Goal: Use online tool/utility: Use online tool/utility

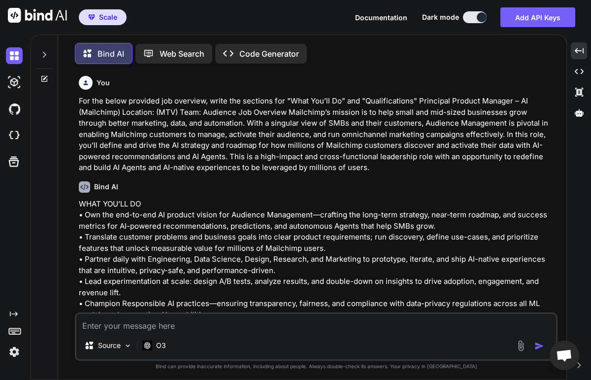
scroll to position [1514, 0]
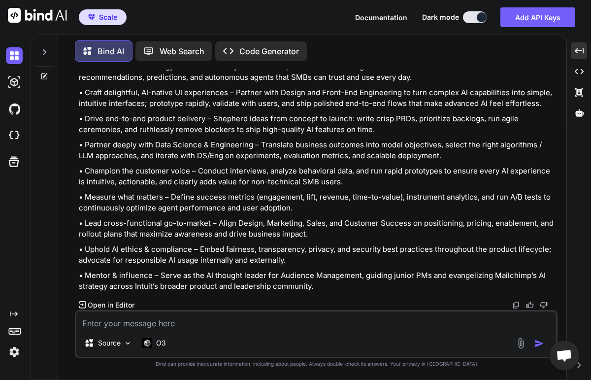
click at [121, 109] on p "• Craft delightful, AI-native UI experiences – Partner with Design and Front-En…" at bounding box center [317, 98] width 477 height 22
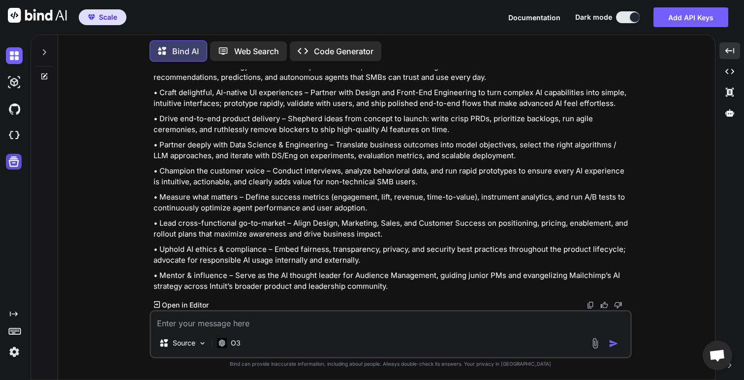
click at [21, 165] on div at bounding box center [14, 162] width 16 height 16
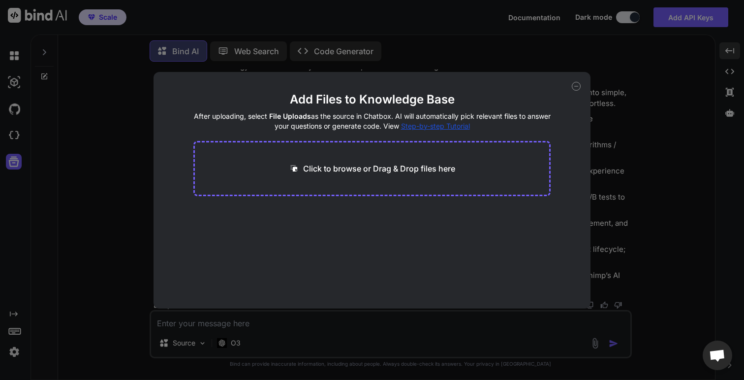
click at [131, 188] on div "Add Files to Knowledge Base After uploading, select File Uploads as the source …" at bounding box center [372, 190] width 744 height 380
type textarea "x"
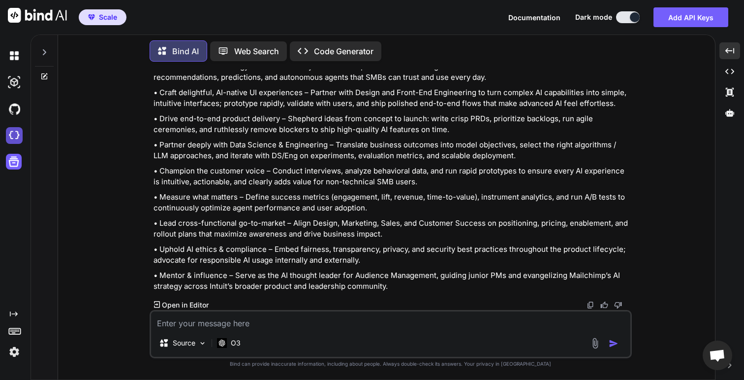
click at [18, 137] on img at bounding box center [14, 135] width 17 height 17
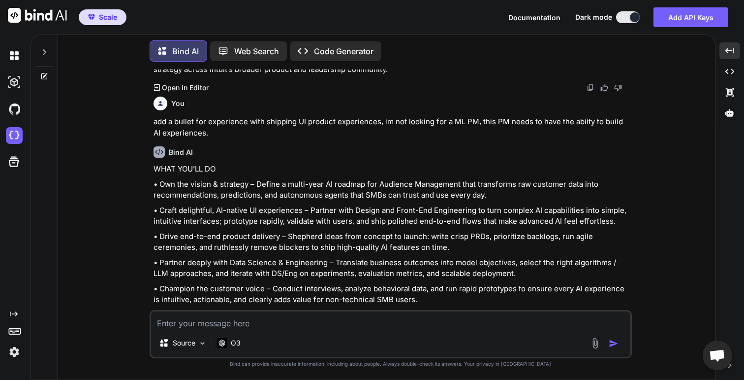
scroll to position [1247, 0]
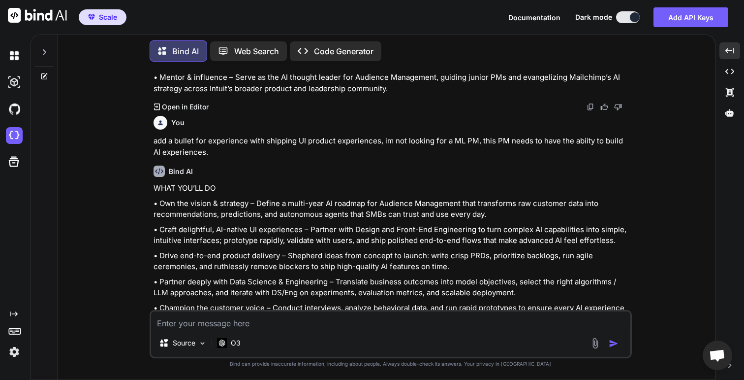
click at [49, 45] on div at bounding box center [44, 49] width 19 height 34
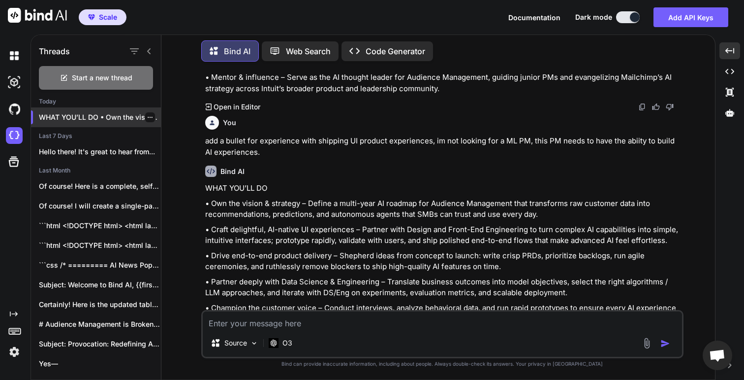
click at [147, 114] on icon "button" at bounding box center [150, 117] width 6 height 6
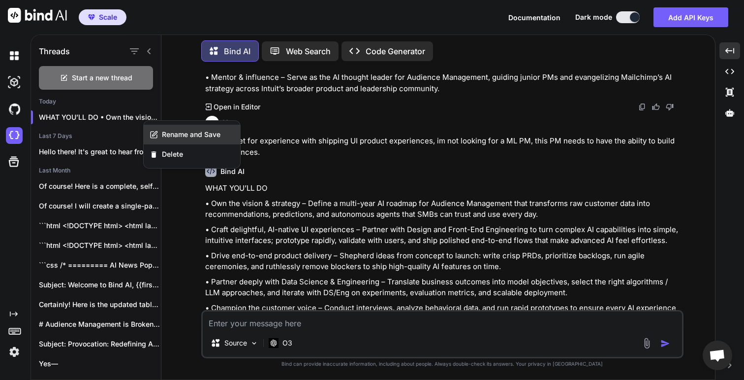
click at [170, 134] on span "Rename and Save" at bounding box center [191, 134] width 59 height 10
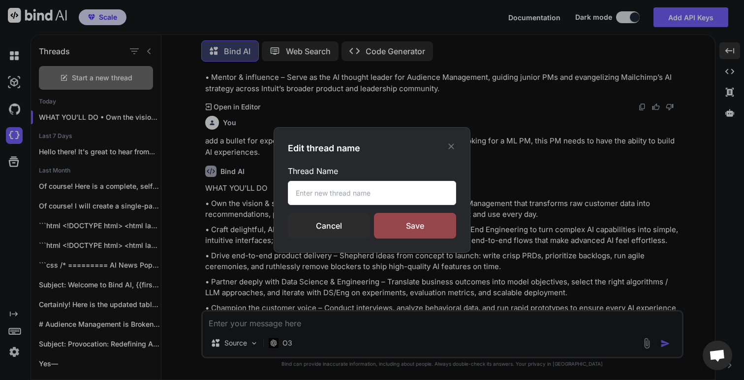
click at [338, 188] on input "text" at bounding box center [372, 193] width 168 height 24
type input "MC JD"
click at [422, 225] on div "Save" at bounding box center [415, 226] width 82 height 26
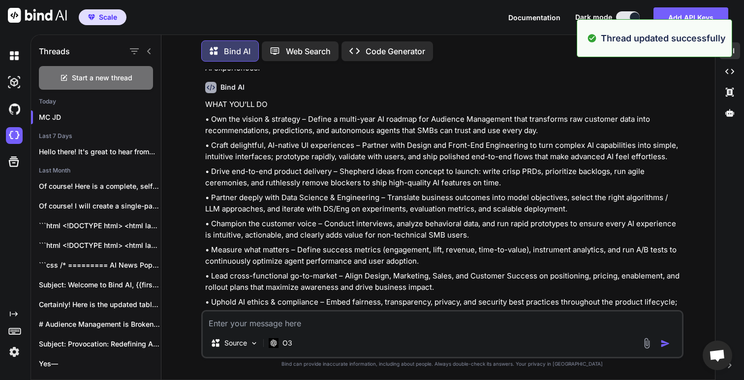
scroll to position [853, 0]
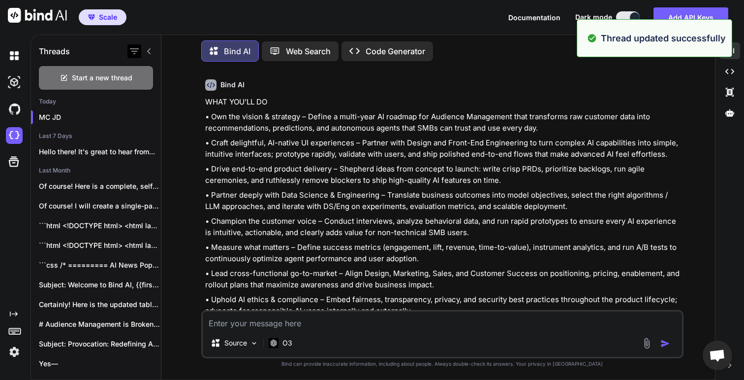
click at [135, 48] on icon "button" at bounding box center [134, 51] width 12 height 12
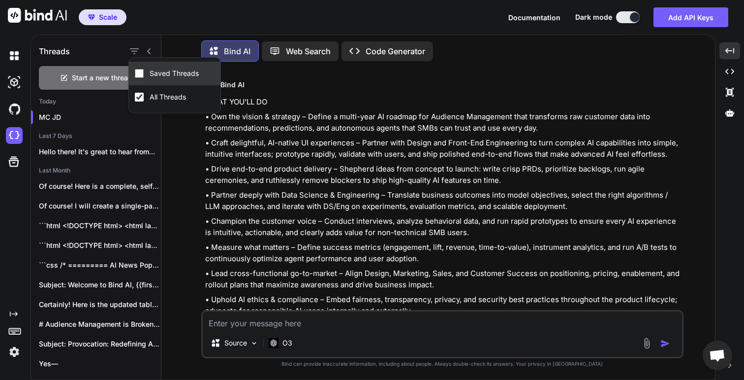
click at [153, 77] on label "Saved Threads" at bounding box center [174, 73] width 53 height 10
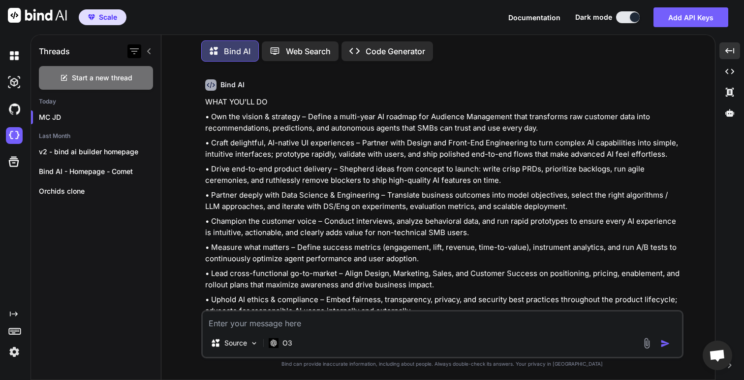
click at [136, 52] on icon "button" at bounding box center [134, 51] width 12 height 12
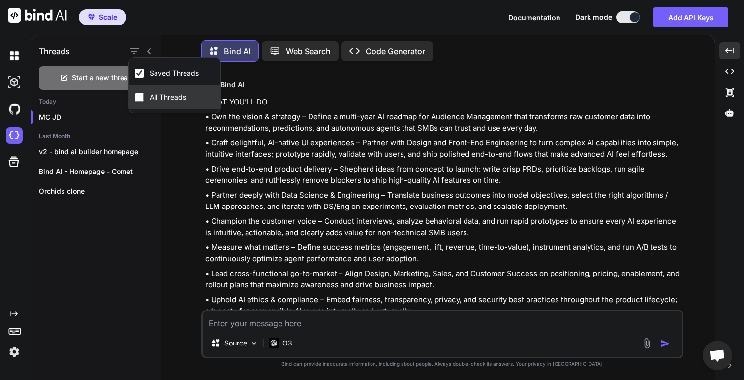
click at [150, 99] on label "All Threads" at bounding box center [168, 97] width 40 height 10
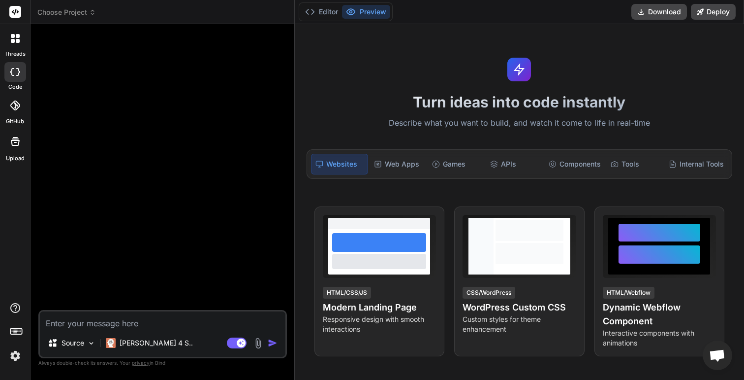
click at [61, 10] on span "Choose Project" at bounding box center [66, 12] width 59 height 10
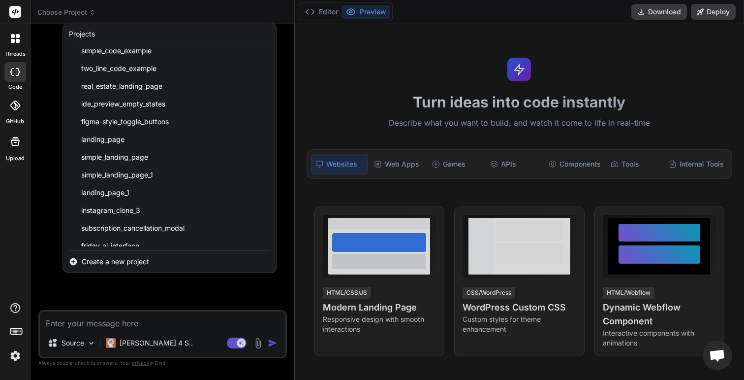
scroll to position [1345, 0]
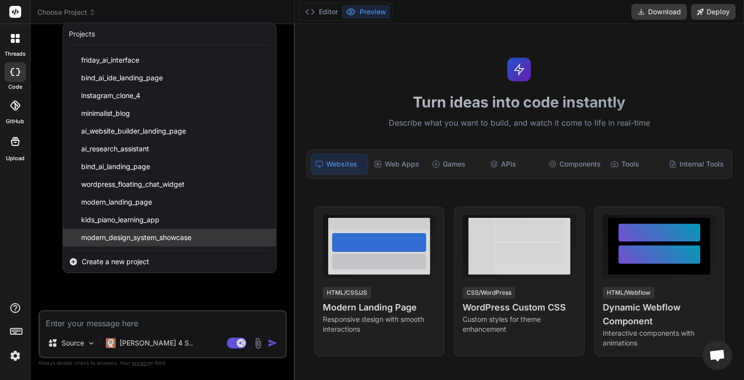
click at [166, 241] on span "modern_design_system_showcase" at bounding box center [136, 237] width 110 height 10
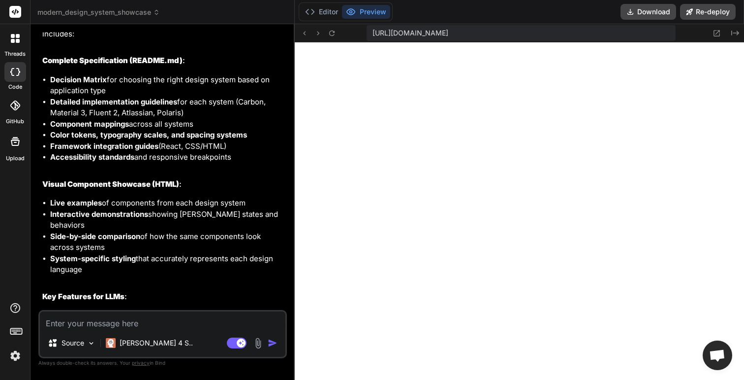
scroll to position [402, 0]
click at [320, 10] on button "Editor" at bounding box center [321, 12] width 41 height 14
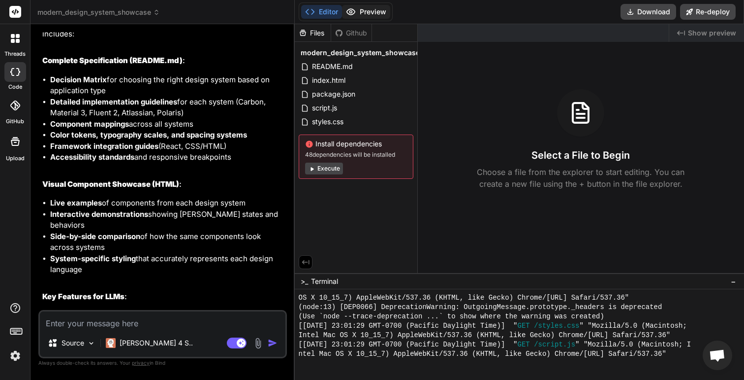
click at [365, 13] on button "Preview" at bounding box center [366, 12] width 48 height 14
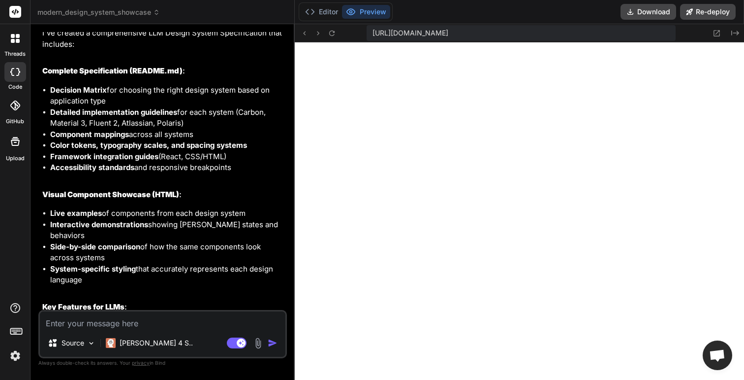
scroll to position [1730, 0]
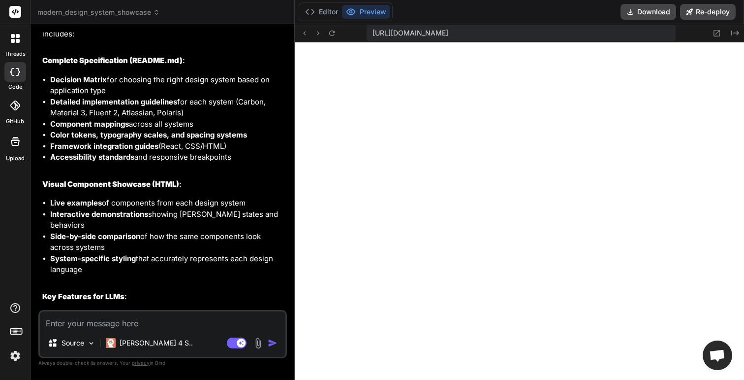
click at [312, 21] on div "Editor Preview Download Re-deploy" at bounding box center [520, 12] width 450 height 24
click at [312, 16] on icon at bounding box center [310, 12] width 10 height 10
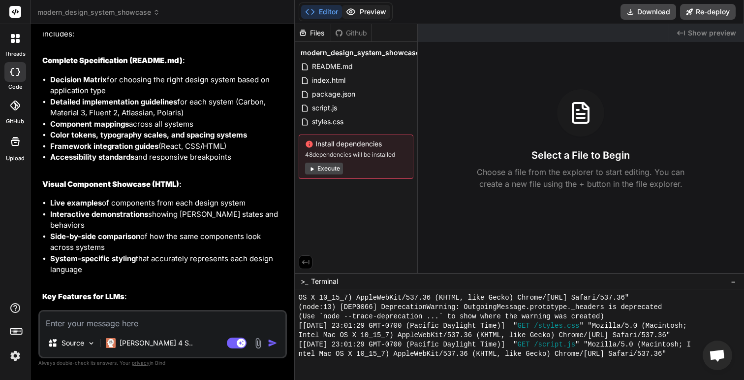
click at [360, 9] on button "Preview" at bounding box center [366, 12] width 48 height 14
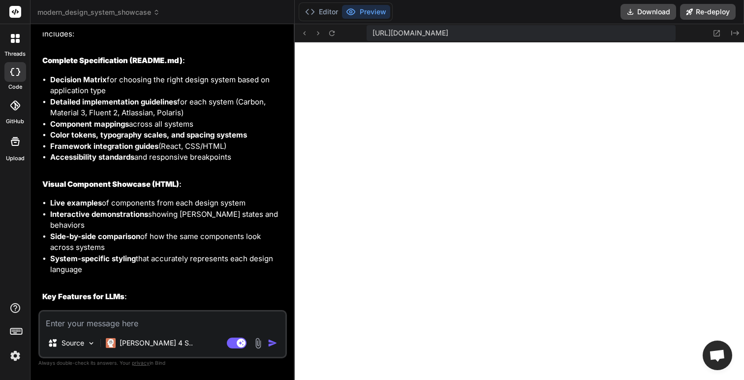
click at [468, 7] on div "Editor Preview Download Re-deploy" at bounding box center [520, 12] width 450 height 24
click at [19, 51] on label "threads" at bounding box center [14, 54] width 21 height 8
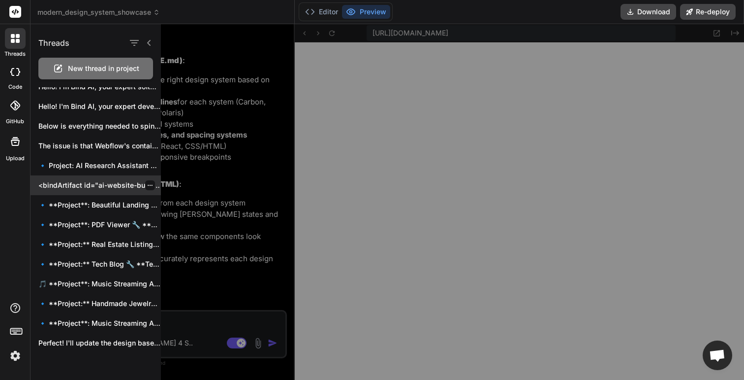
scroll to position [0, 0]
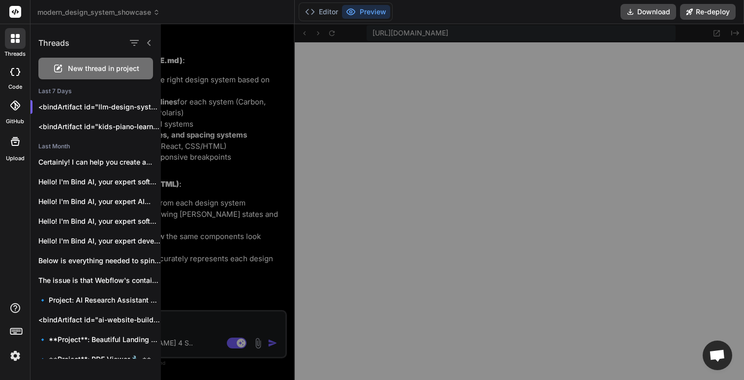
click at [247, 92] on div at bounding box center [468, 201] width 614 height 355
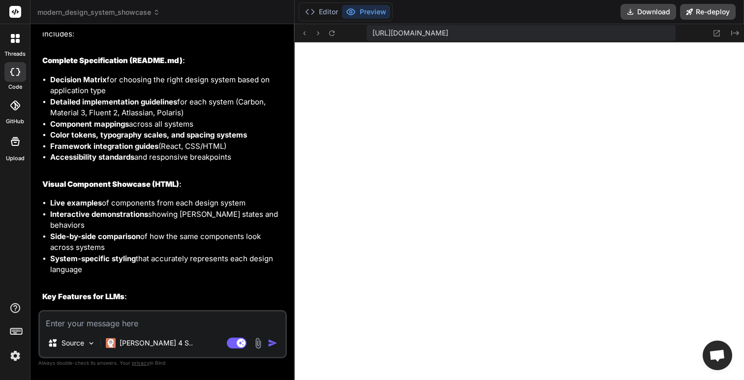
click at [125, 9] on span "modern_design_system_showcase" at bounding box center [98, 12] width 123 height 10
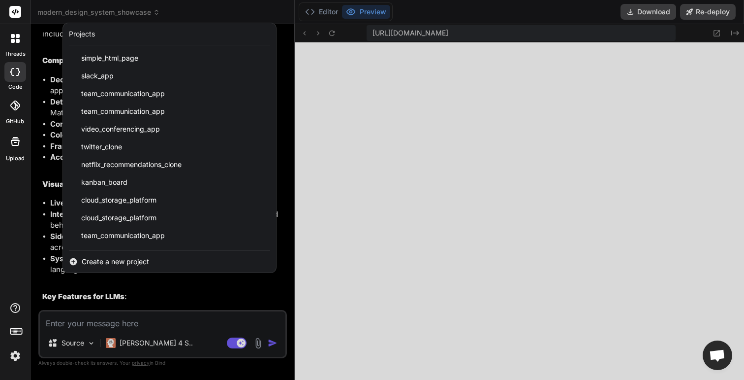
click at [70, 14] on div at bounding box center [372, 190] width 744 height 380
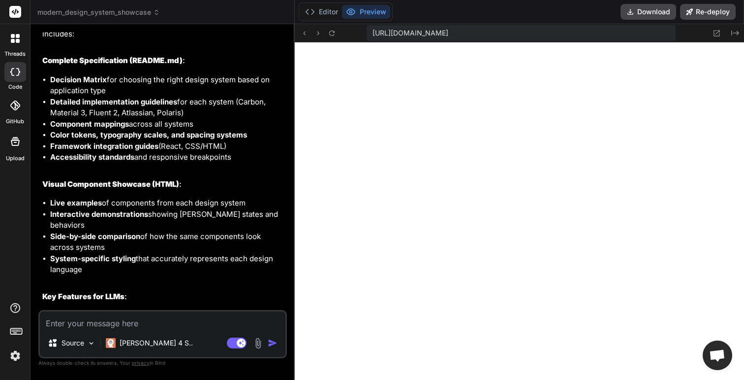
click at [20, 41] on div at bounding box center [15, 38] width 21 height 21
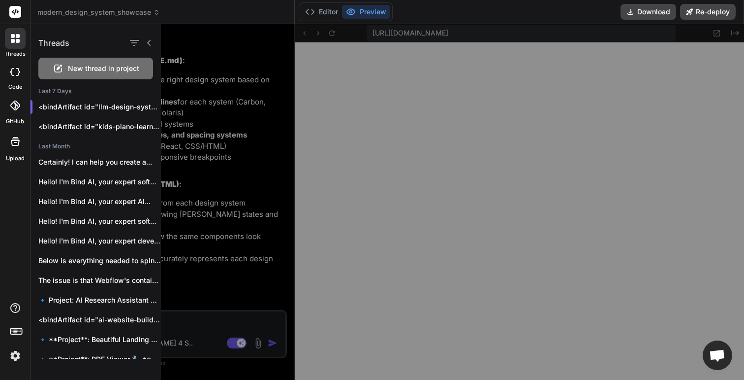
click at [257, 133] on div at bounding box center [468, 201] width 614 height 355
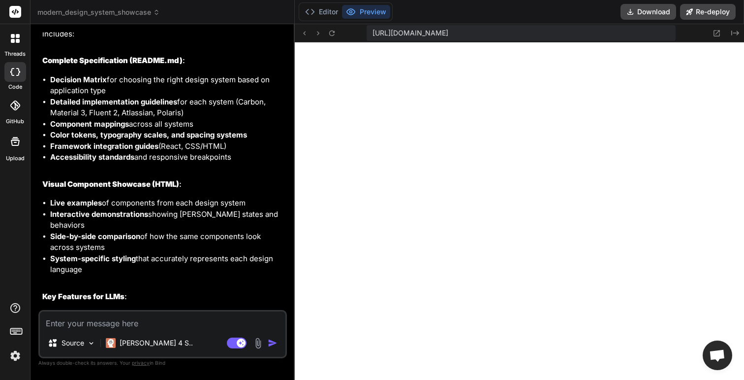
click at [139, 10] on span "modern_design_system_showcase" at bounding box center [98, 12] width 123 height 10
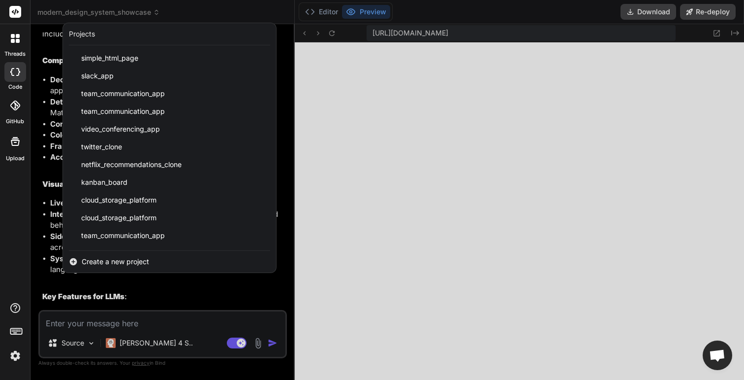
click at [151, 9] on div at bounding box center [372, 190] width 744 height 380
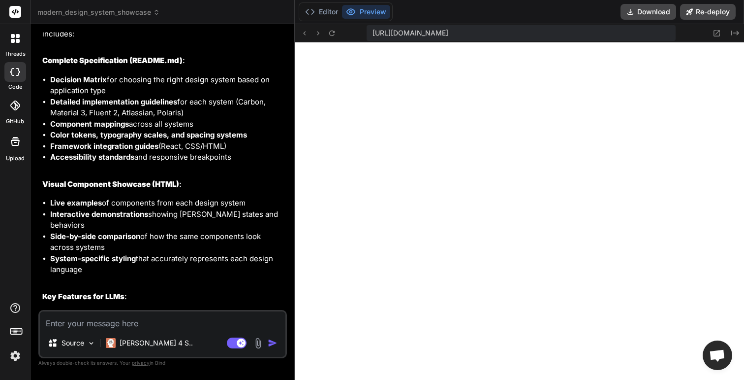
click at [19, 42] on icon at bounding box center [18, 41] width 4 height 4
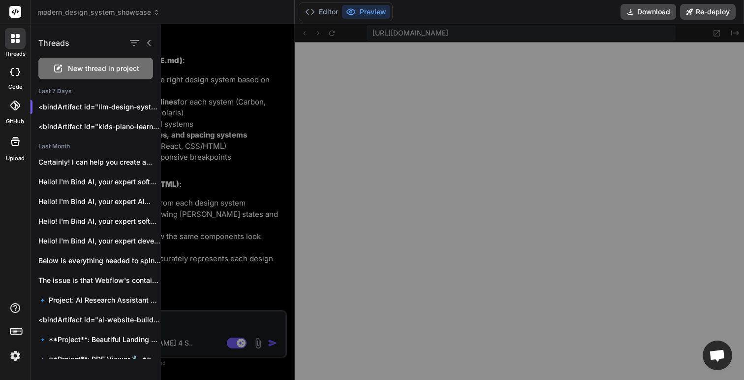
click at [74, 67] on span "New thread in project" at bounding box center [103, 69] width 71 height 10
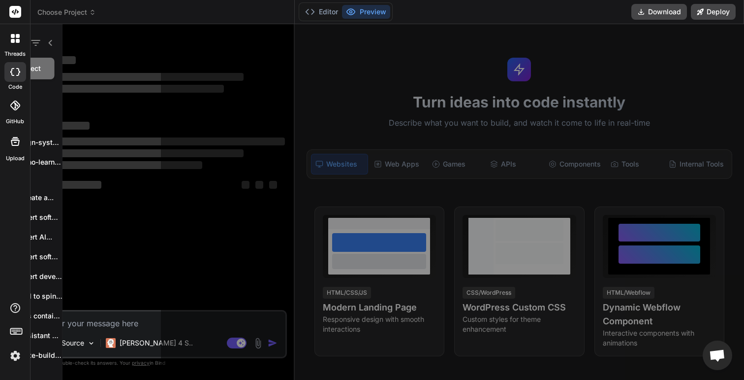
scroll to position [449, 0]
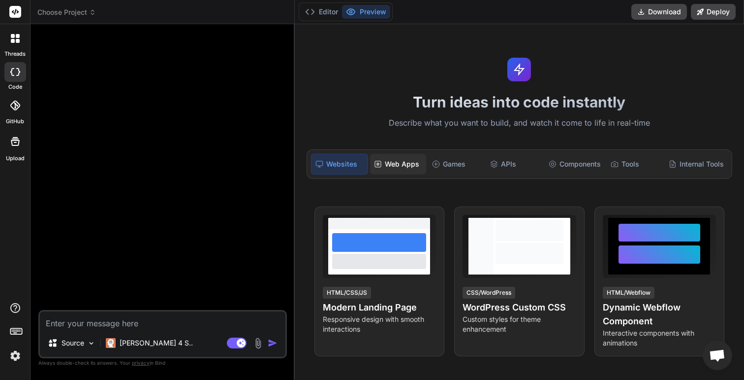
click at [404, 167] on div "Web Apps" at bounding box center [398, 164] width 56 height 21
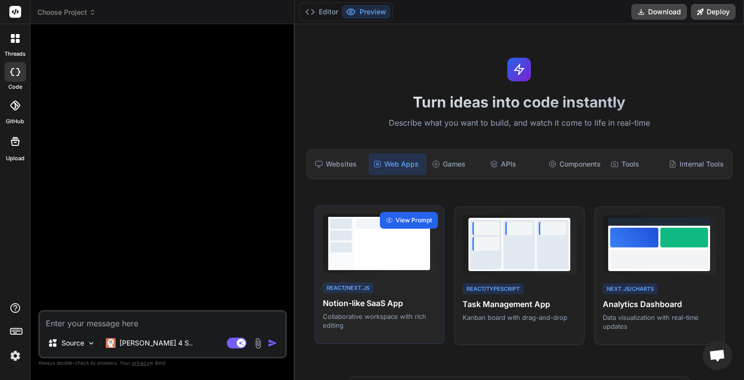
click at [414, 222] on span "View Prompt" at bounding box center [414, 220] width 36 height 9
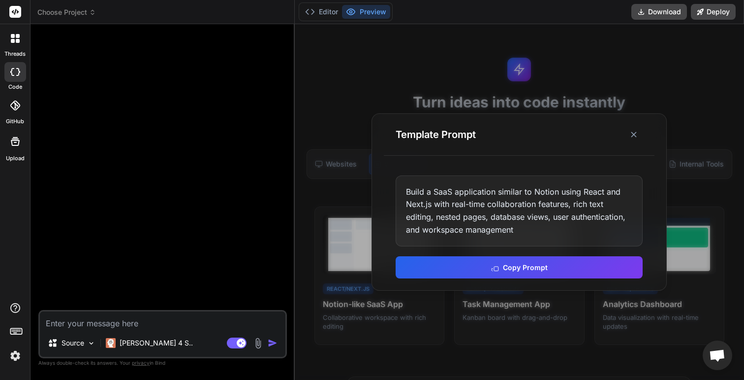
click at [670, 106] on div at bounding box center [520, 201] width 450 height 355
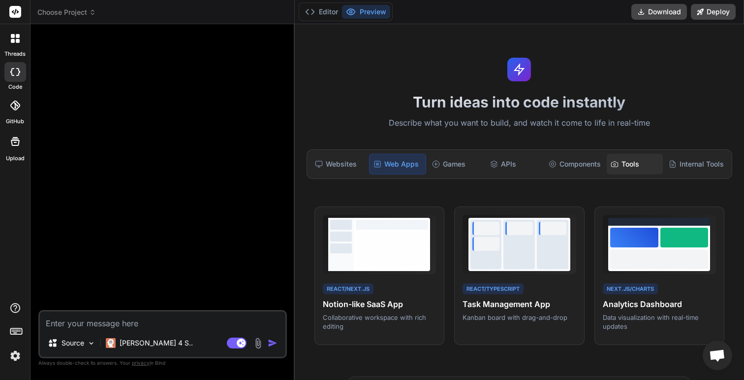
click at [632, 163] on div "Tools" at bounding box center [635, 164] width 56 height 21
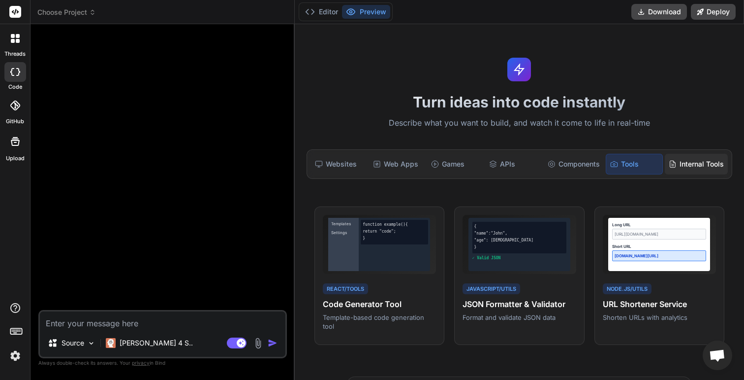
click at [704, 160] on div "Internal Tools" at bounding box center [696, 164] width 63 height 21
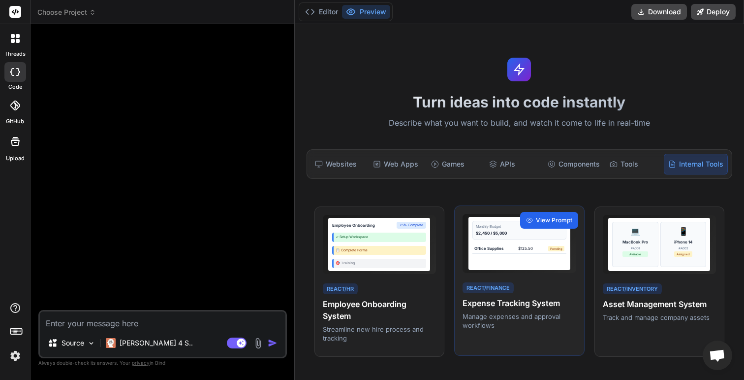
click at [554, 220] on span "View Prompt" at bounding box center [554, 220] width 36 height 9
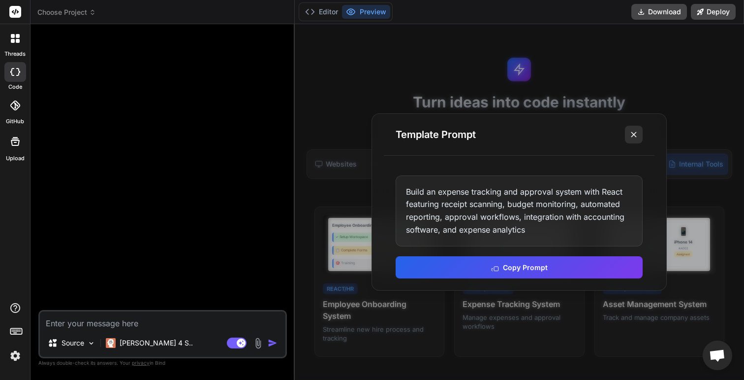
click at [637, 133] on icon at bounding box center [634, 134] width 10 height 10
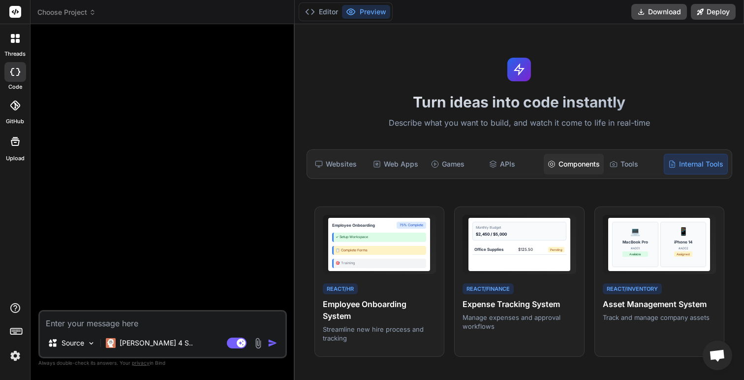
click at [564, 167] on div "Components" at bounding box center [574, 164] width 60 height 21
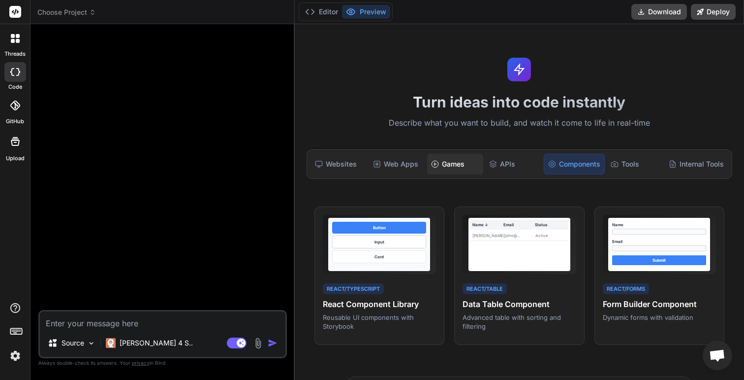
click at [463, 170] on div "Games" at bounding box center [455, 164] width 56 height 21
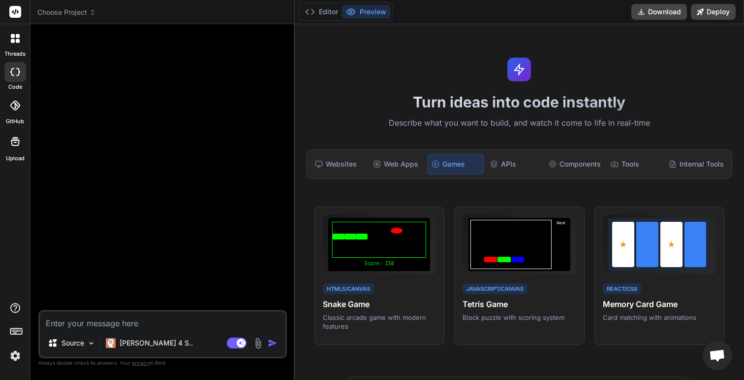
click at [680, 151] on div "Websites Web Apps Games APIs Components Tools Internal Tools" at bounding box center [520, 164] width 426 height 30
click at [681, 152] on div "Websites Web Apps Games APIs Components Tools Internal Tools" at bounding box center [520, 164] width 426 height 30
click at [680, 160] on div "Internal Tools" at bounding box center [696, 164] width 63 height 21
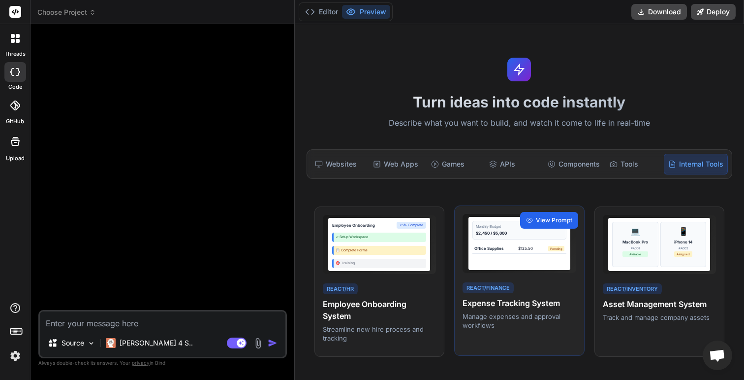
click at [559, 221] on span "View Prompt" at bounding box center [554, 220] width 36 height 9
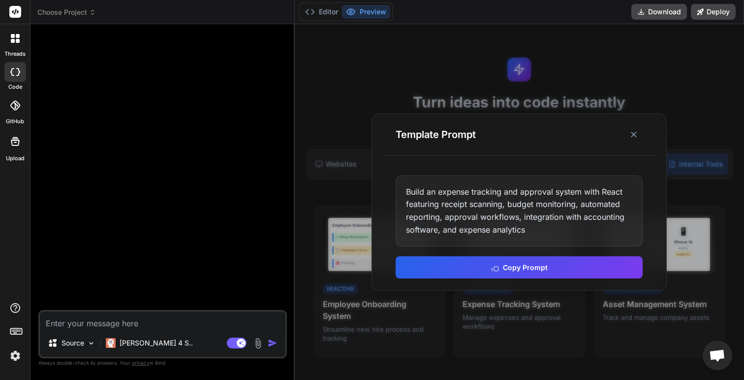
click at [336, 172] on div at bounding box center [520, 201] width 450 height 355
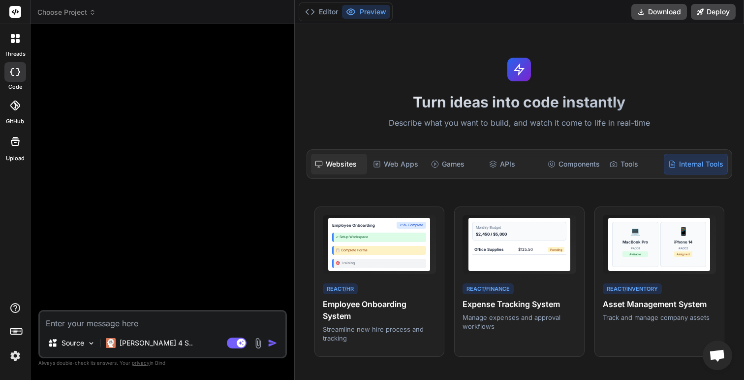
click at [337, 169] on div "Websites" at bounding box center [339, 164] width 56 height 21
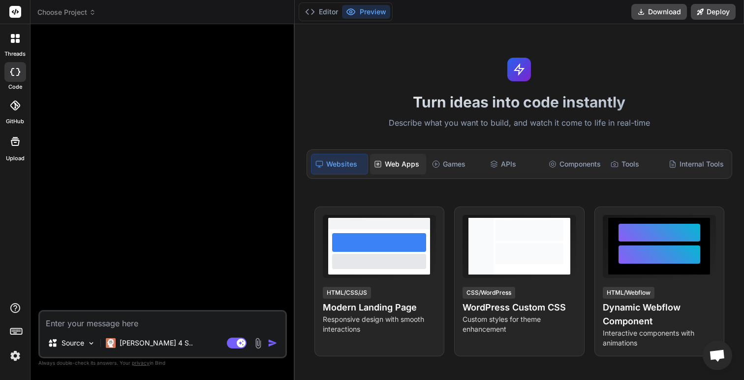
click at [374, 163] on icon at bounding box center [378, 164] width 8 height 8
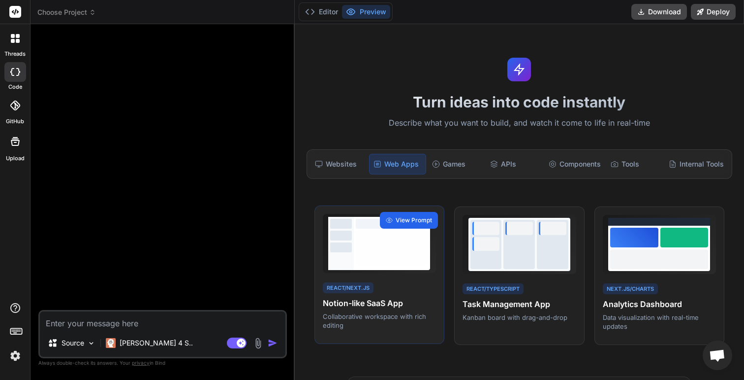
click at [414, 226] on div "View Prompt" at bounding box center [409, 220] width 58 height 17
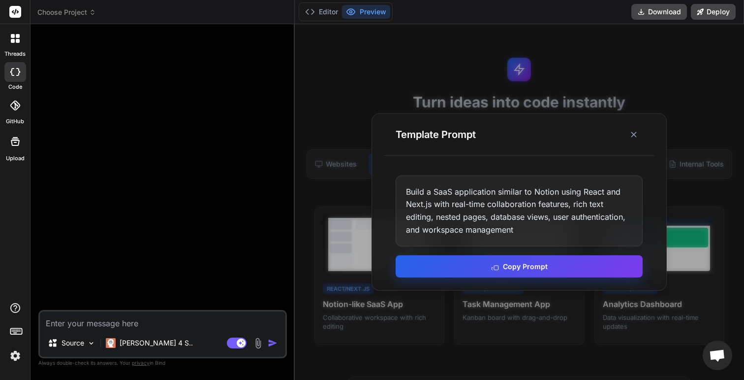
click at [514, 269] on button "Copy Prompt" at bounding box center [519, 266] width 247 height 22
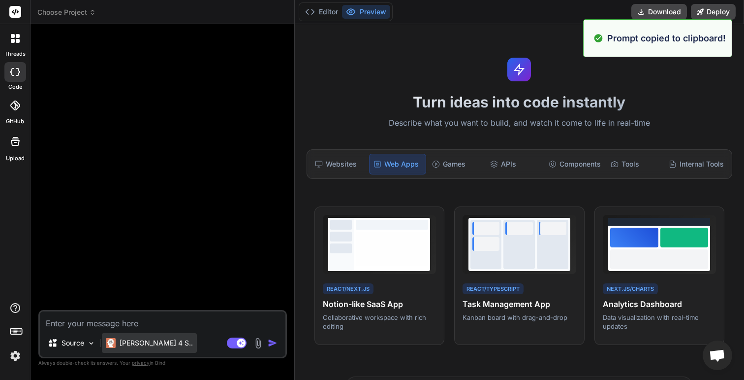
click at [147, 343] on p "[PERSON_NAME] 4 S.." at bounding box center [156, 343] width 73 height 10
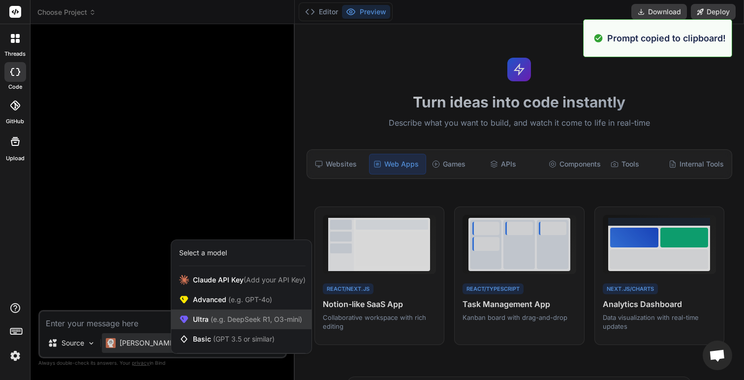
click at [209, 324] on div "Ultra (e.g. DeepSeek R1, O3-mini)" at bounding box center [241, 319] width 140 height 20
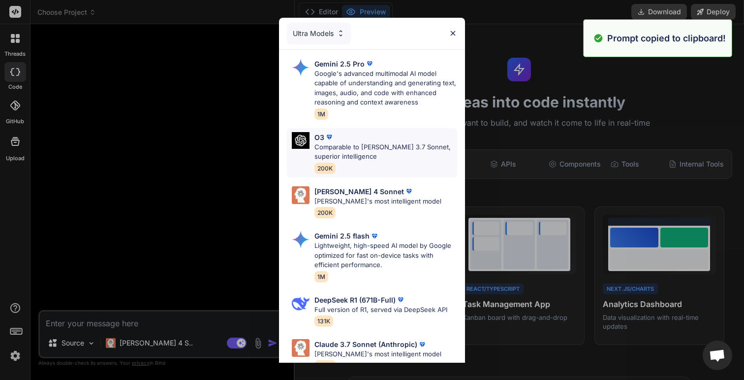
click at [370, 145] on p "Comparable to [PERSON_NAME] 3.7 Sonnet, superior intelligence" at bounding box center [386, 151] width 143 height 19
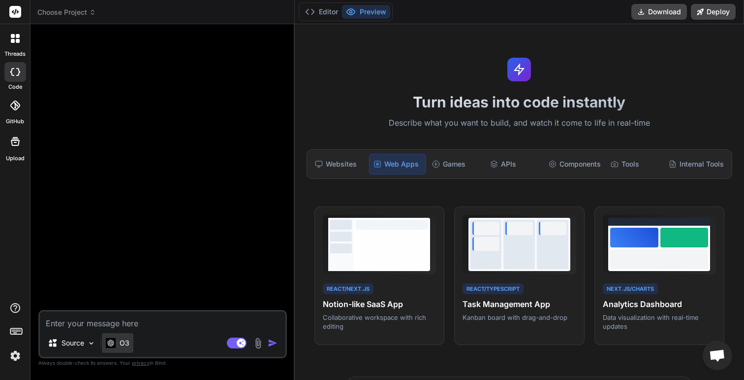
click at [127, 350] on div "O3" at bounding box center [118, 343] width 32 height 20
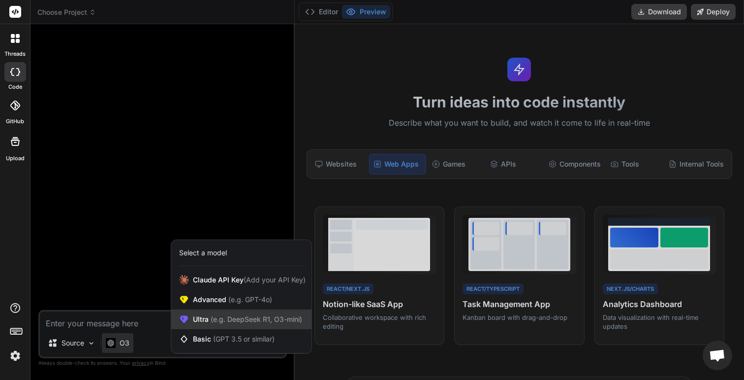
click at [236, 321] on span "(e.g. DeepSeek R1, O3-mini)" at bounding box center [256, 319] width 94 height 8
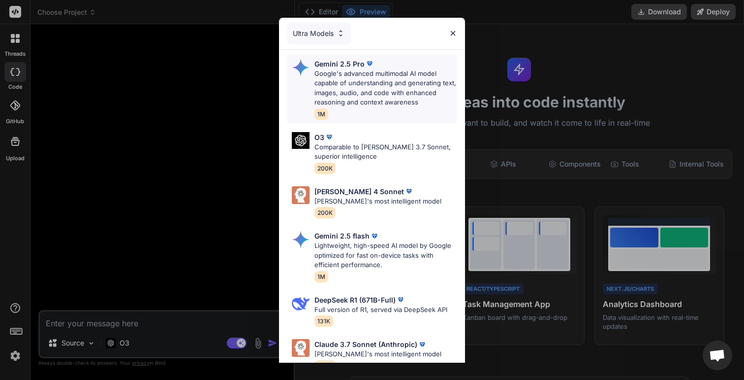
click at [368, 93] on p "Google's advanced multimodal AI model capable of understanding and generating t…" at bounding box center [386, 88] width 143 height 38
type textarea "x"
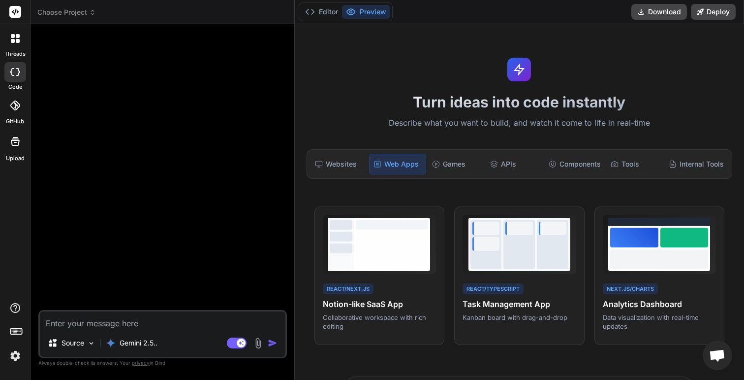
click at [166, 315] on textarea at bounding box center [163, 320] width 246 height 18
paste textarea "Build a SaaS application similar to Notion using React and Next.js with real-ti…"
type textarea "Build a SaaS application similar to Notion using React and Next.js with real-ti…"
type textarea "x"
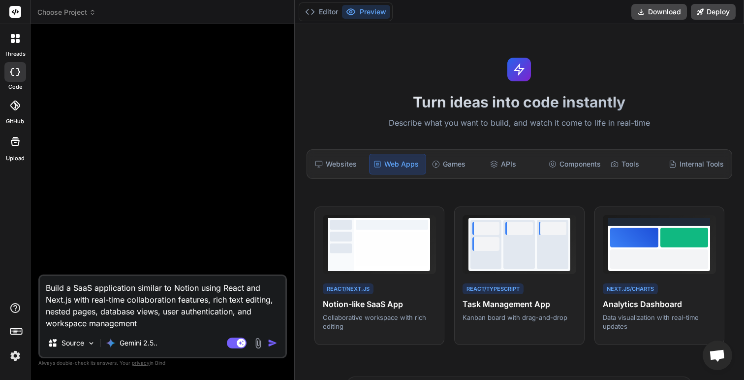
type textarea "Build a SaaS application similar to Notion using React and Next.js with real-ti…"
click at [271, 343] on img "button" at bounding box center [273, 343] width 10 height 10
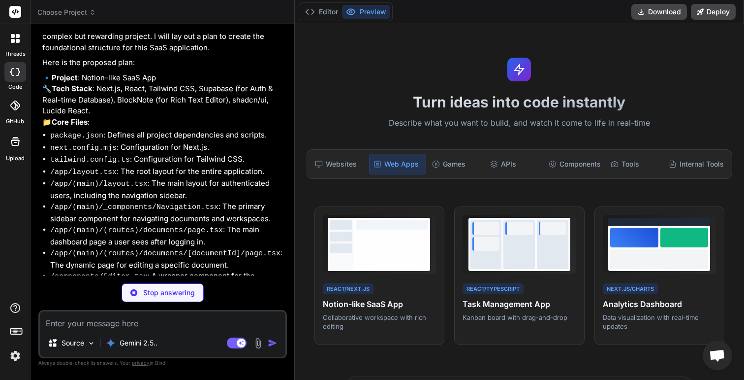
scroll to position [124, 0]
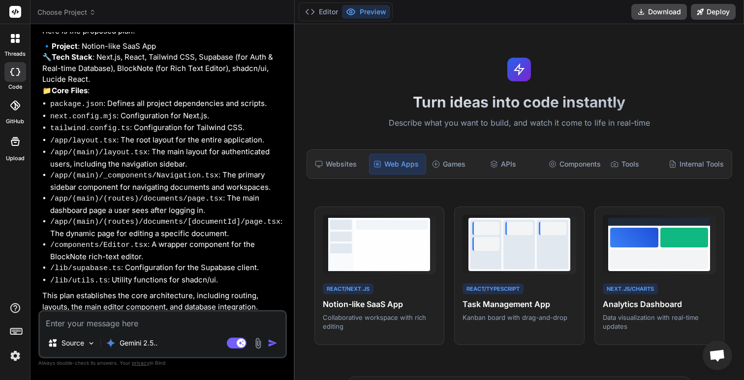
type textarea "x"
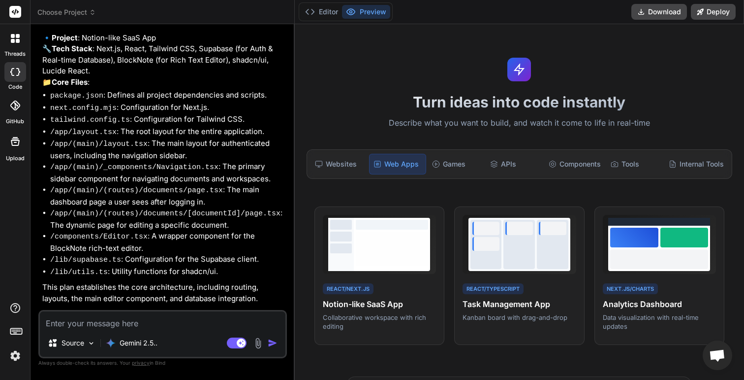
click at [175, 318] on textarea at bounding box center [163, 320] width 246 height 18
type textarea "y"
type textarea "x"
type textarea "ye"
type textarea "x"
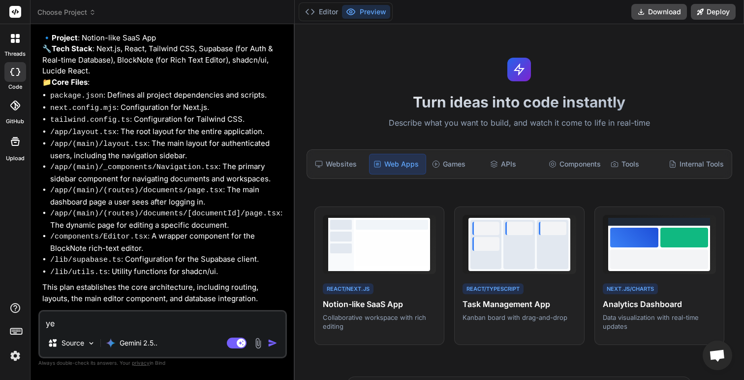
type textarea "yes"
type textarea "x"
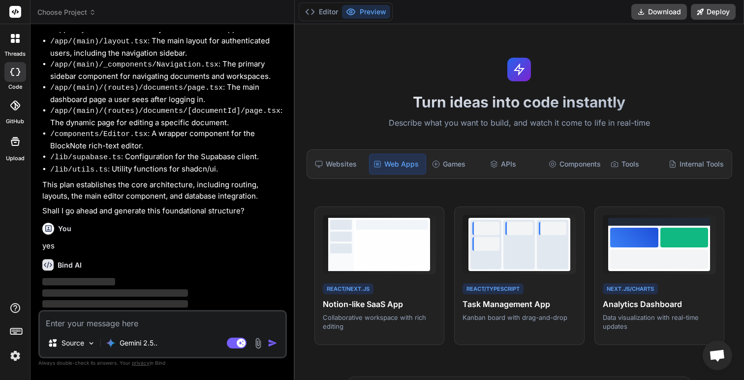
scroll to position [234, 0]
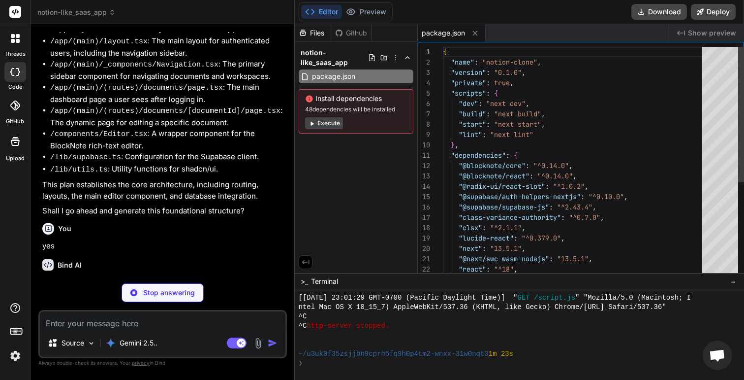
type textarea "x"
type textarea "/** @type {import('next').NextConfig} */ const nextConfig = { images: { domains…"
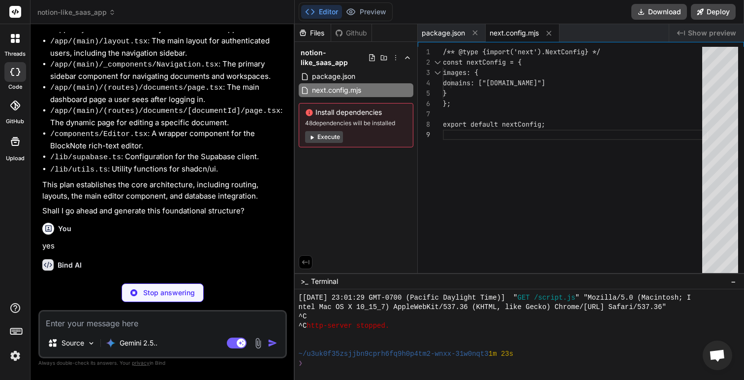
type textarea "x"
type textarea "export default config"
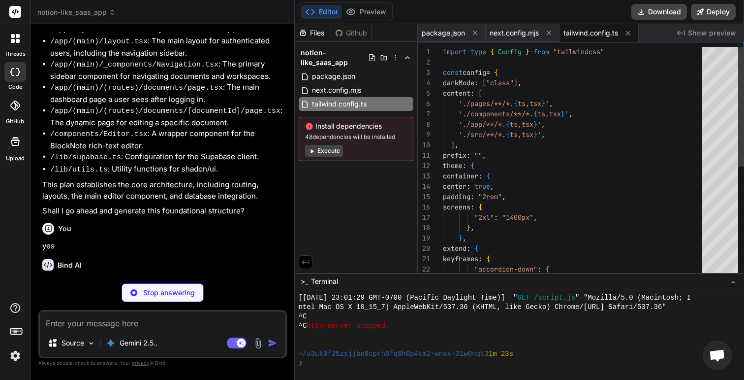
type textarea "x"
type textarea "module.exports = { plugins: { tailwindcss: {}, autoprefixer: {}, }, }"
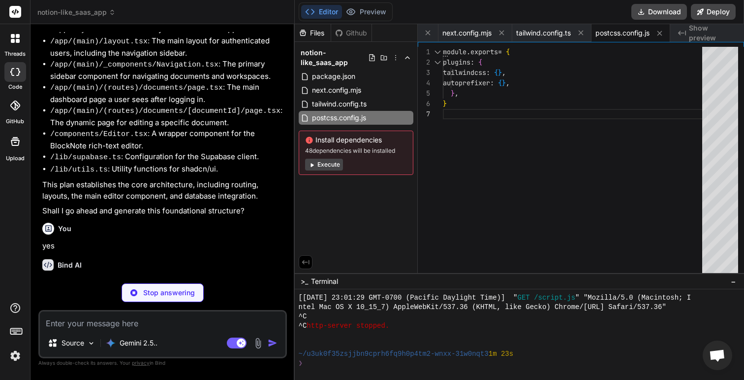
type textarea "x"
type textarea "], "paths": { "@/*": ["./*"] } }, "include": ["next-env.d.ts", "**/*.ts", "**/*…"
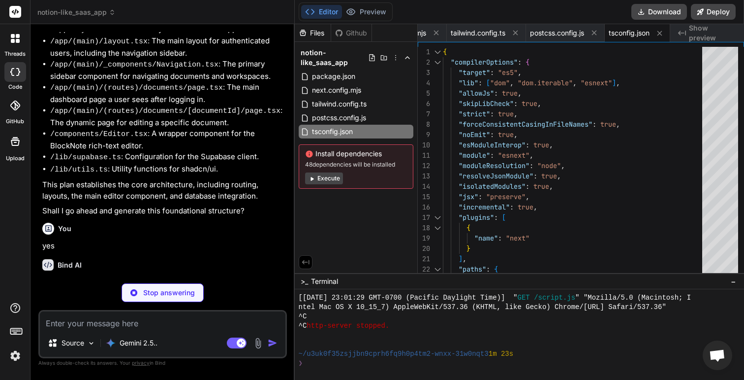
type textarea "x"
type textarea "}, "aliases": { "components": "@/components", "utils": "@/lib/utils" } }"
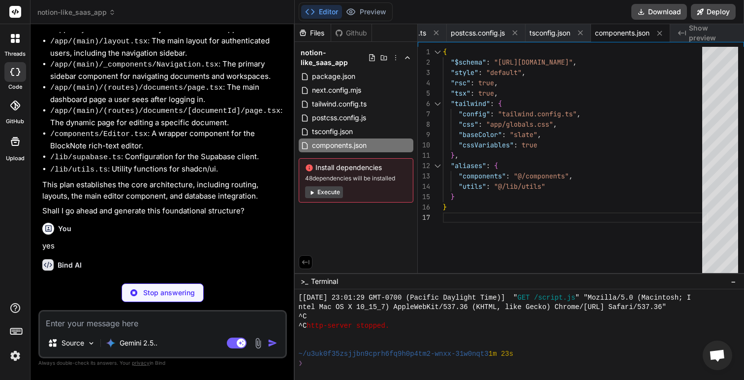
type textarea "x"
type textarea "# Supabase Credentials NEXT_PUBLIC_SUPABASE_URL=YOUR_SUPABASE_URL NEXT_PUBLIC_S…"
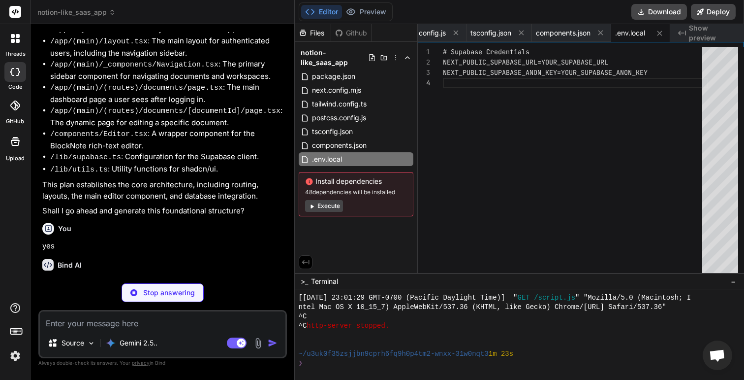
scroll to position [444, 0]
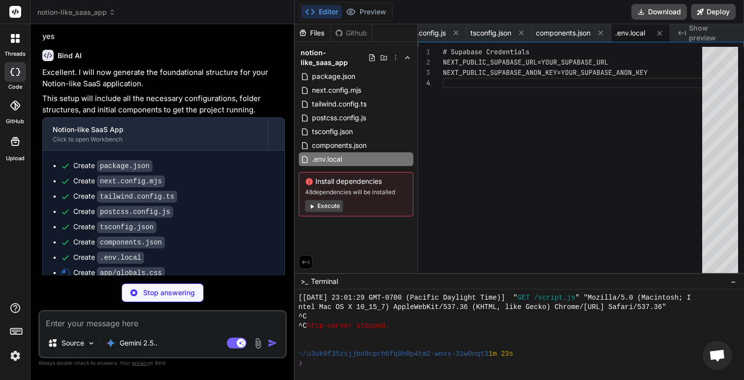
type textarea "x"
type textarea "@apply border-border; } body { @apply bg-background text-foreground; } }"
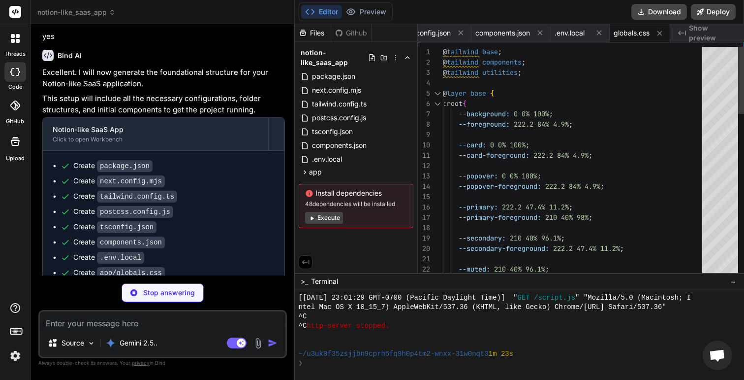
type textarea "x"
type textarea "import { type ClassValue, clsx } from "clsx" import { twMerge } from "tailwind-…"
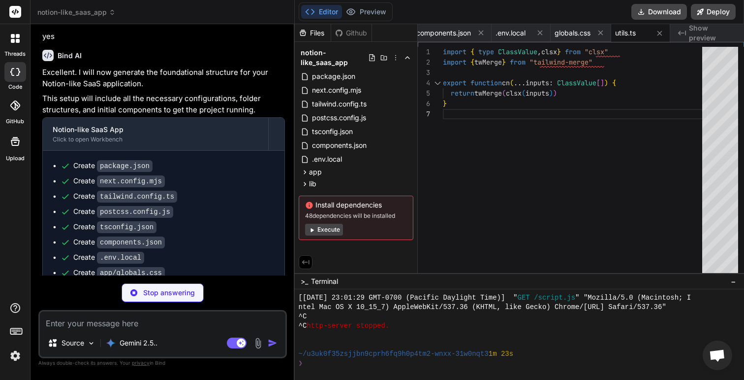
type textarea "x"
type textarea "import { createPagesBrowserClient } from '@supabase/auth-helpers-nextjs' import…"
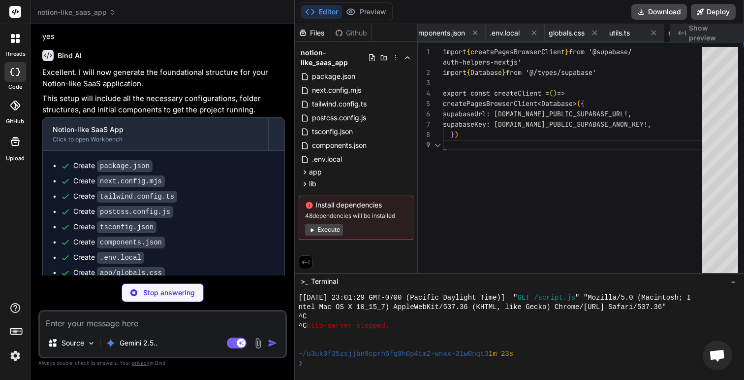
scroll to position [93, 0]
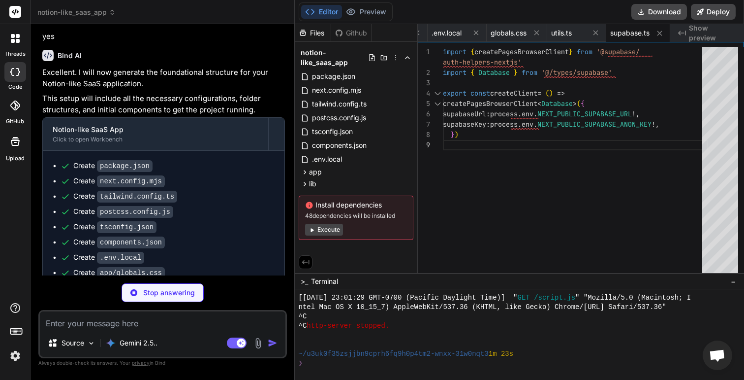
type textarea "x"
type textarea "> = PublicEnumNameOrOptions extends { schema: keyof Database } ? Database[Publi…"
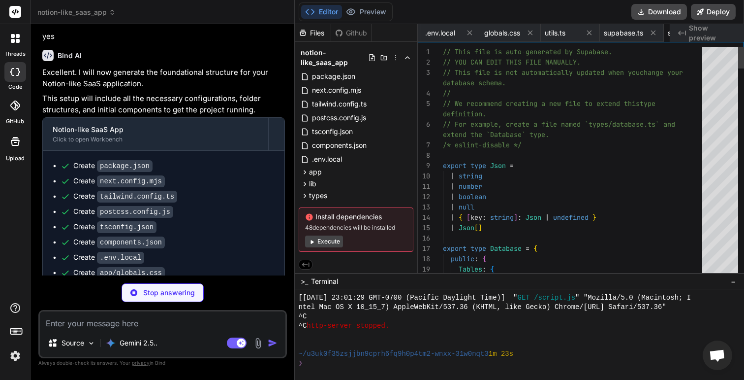
scroll to position [62, 0]
type textarea "x"
type textarea "<body className={cn(inter.className, "bg-background")}> {children} </body> </ht…"
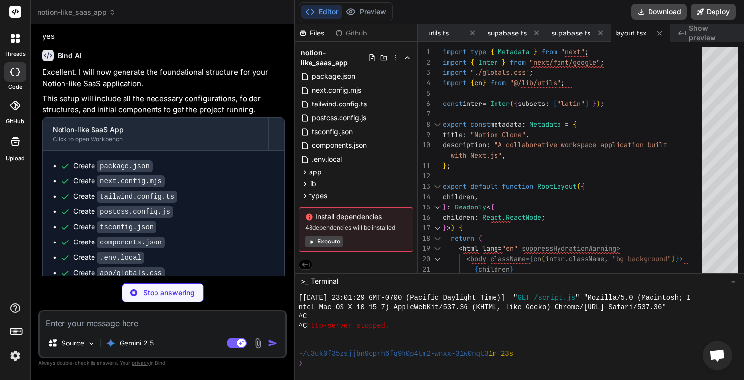
type textarea "x"
type textarea "}"
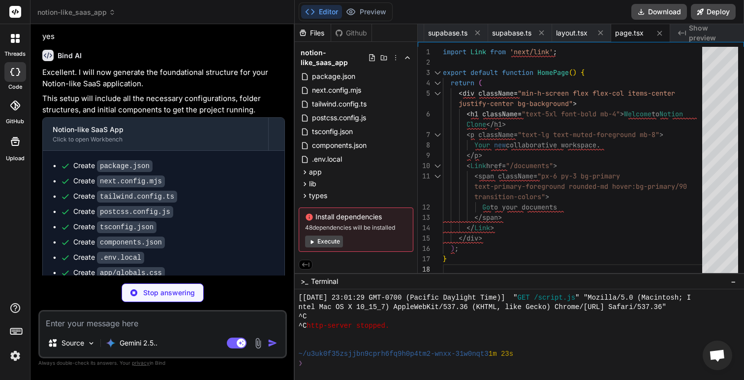
type textarea "x"
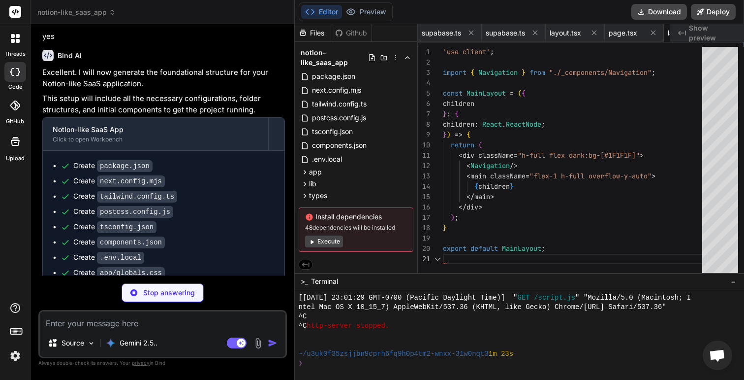
scroll to position [0, 0]
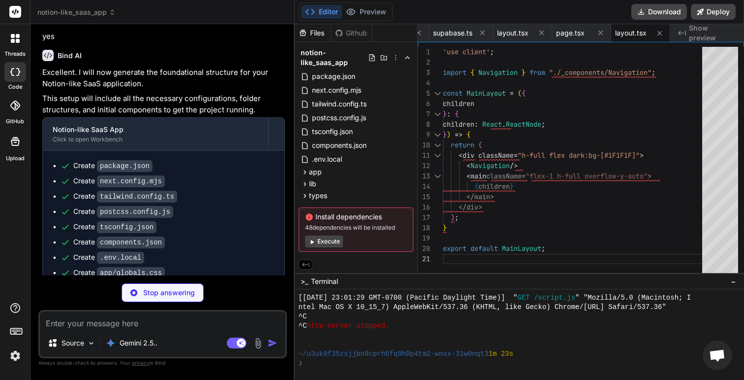
type textarea "x"
type textarea "</> ) }"
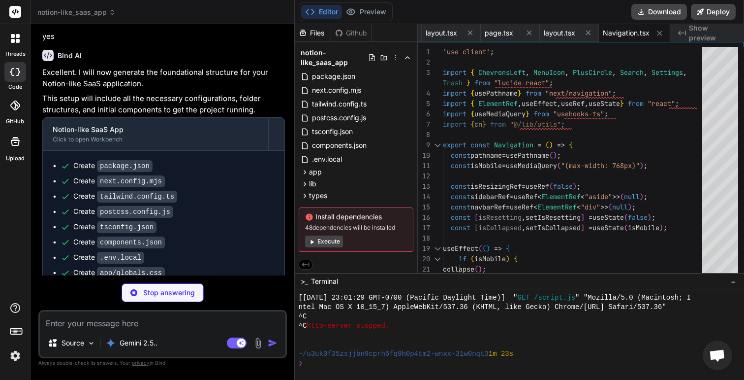
type textarea "x"
type textarea "export default DocumentsPage;"
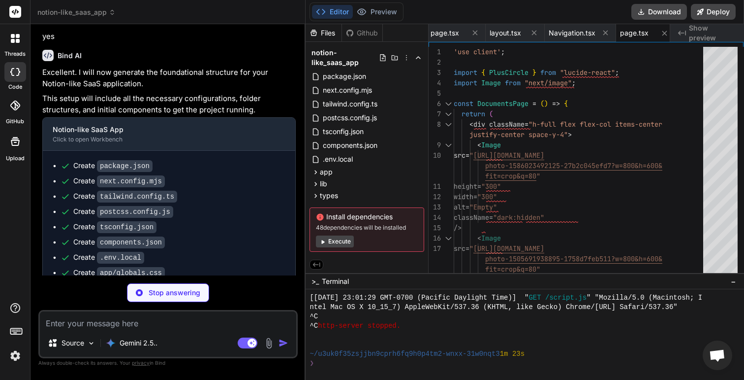
scroll to position [588, 0]
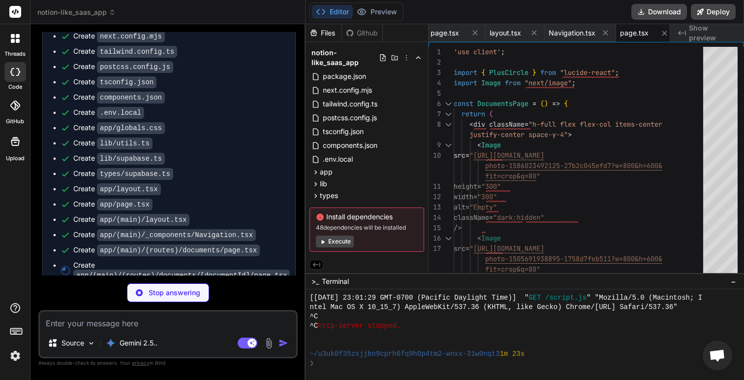
type textarea "x"
type textarea "/> </div> </div> ); } export default DocumentIdPage;"
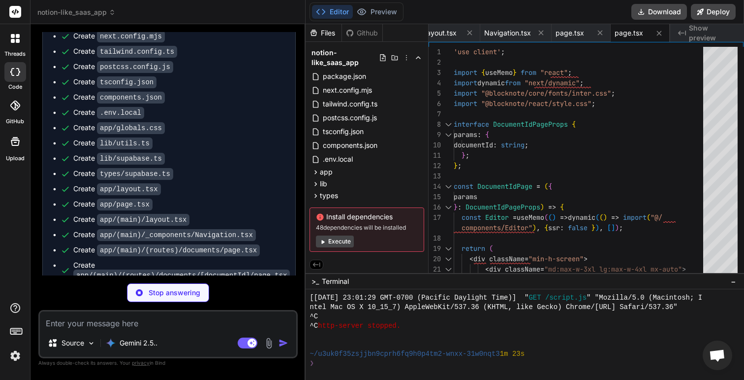
type textarea "x"
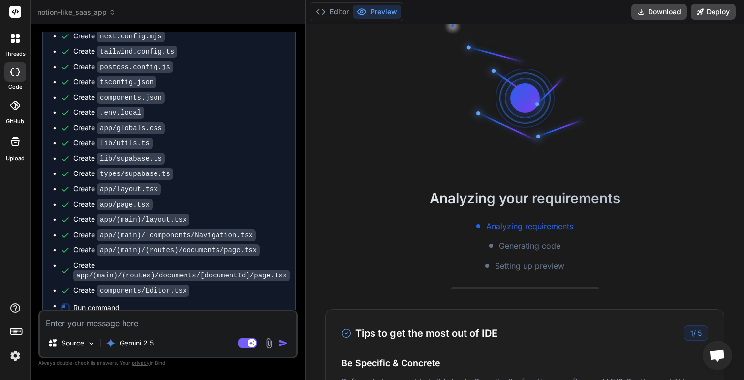
scroll to position [642, 0]
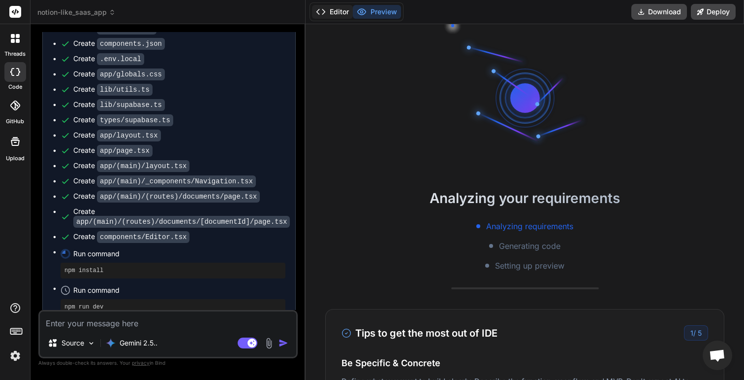
click at [340, 11] on button "Editor" at bounding box center [332, 12] width 41 height 14
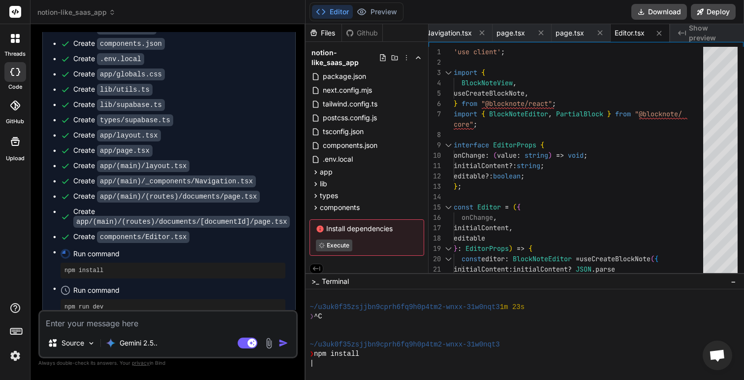
scroll to position [496, 0]
click at [378, 10] on button "Preview" at bounding box center [377, 12] width 48 height 14
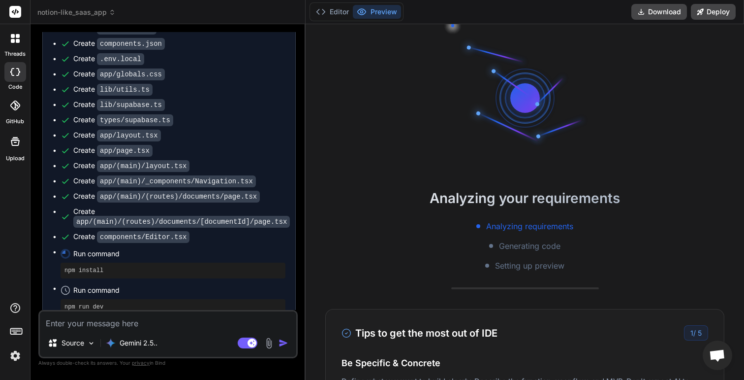
click at [511, 246] on span "Generating code" at bounding box center [530, 246] width 62 height 12
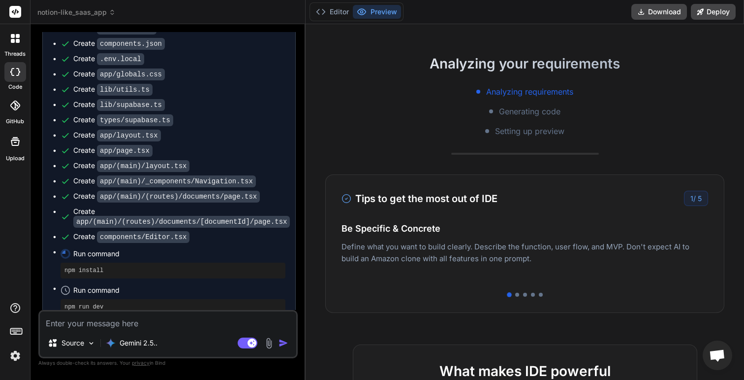
scroll to position [174, 0]
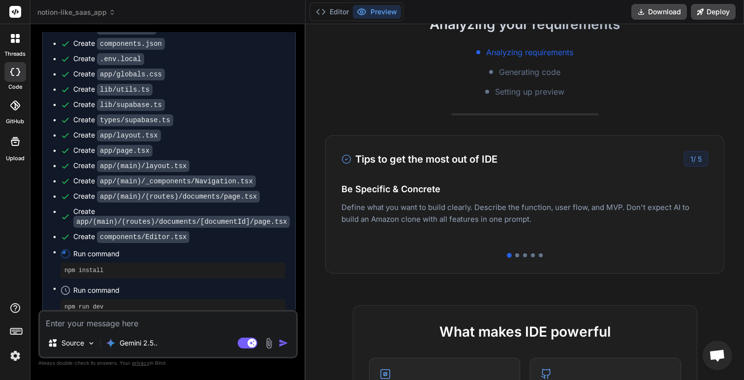
click at [514, 256] on div at bounding box center [525, 255] width 367 height 4
click at [517, 255] on div at bounding box center [517, 255] width 4 height 4
click at [524, 257] on div at bounding box center [525, 255] width 4 height 4
click at [533, 256] on div at bounding box center [533, 255] width 4 height 4
click at [540, 255] on div at bounding box center [541, 255] width 4 height 4
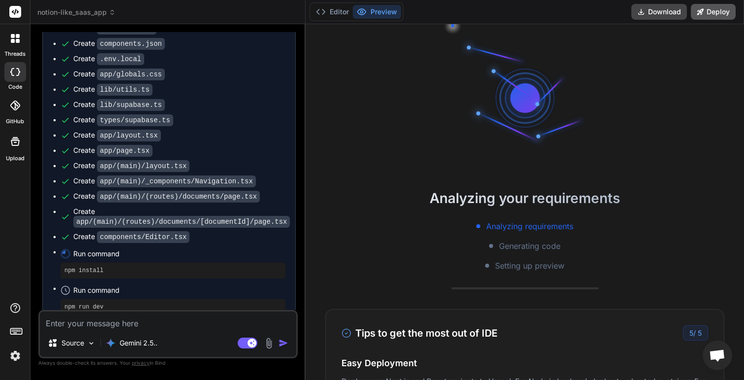
scroll to position [683, 0]
type textarea "x"
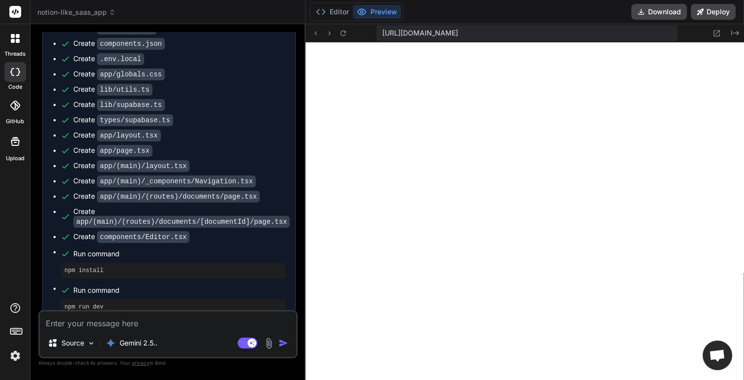
scroll to position [833, 0]
click at [342, 31] on icon at bounding box center [343, 32] width 5 height 5
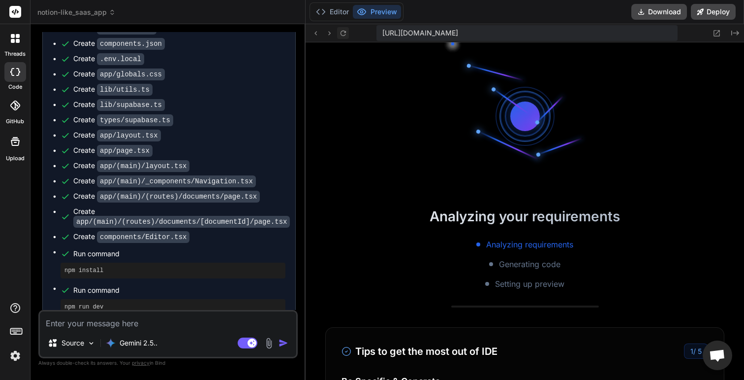
scroll to position [842, 0]
click at [330, 15] on button "Editor" at bounding box center [332, 12] width 41 height 14
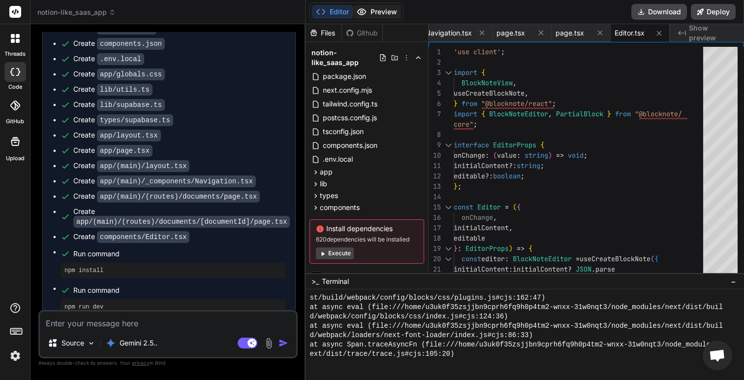
scroll to position [1590, 0]
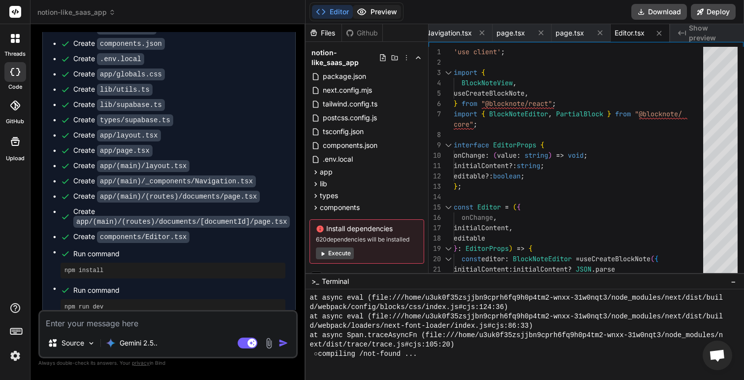
click at [384, 13] on button "Preview" at bounding box center [377, 12] width 48 height 14
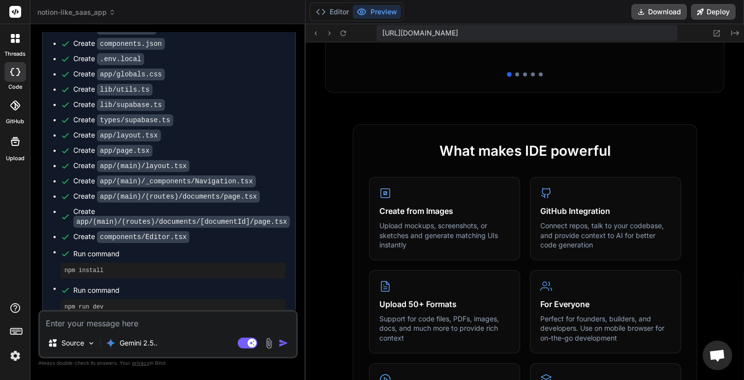
scroll to position [447, 0]
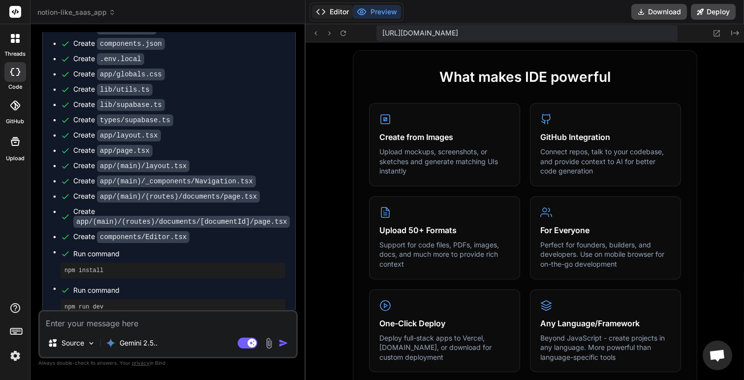
click at [332, 9] on button "Editor" at bounding box center [332, 12] width 41 height 14
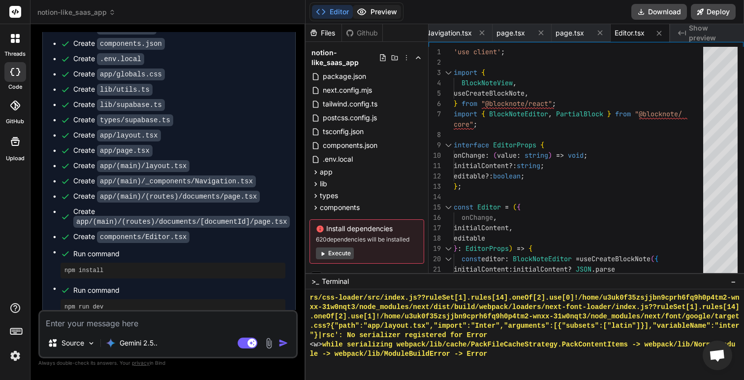
scroll to position [2339, 0]
click at [379, 5] on button "Preview" at bounding box center [377, 12] width 48 height 14
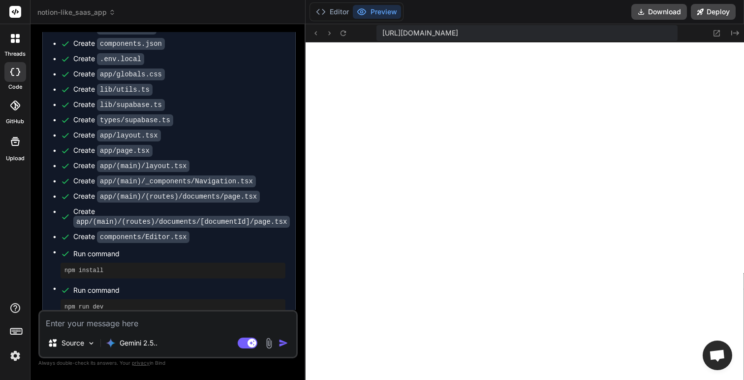
click at [142, 322] on textarea at bounding box center [168, 320] width 257 height 18
paste textarea "Failed to compile app/layout.tsx An error occured in `next/font`. Error: Cannot…"
type textarea "Failed to compile app/layout.tsx An error occured in `next/font`. Error: Cannot…"
type textarea "x"
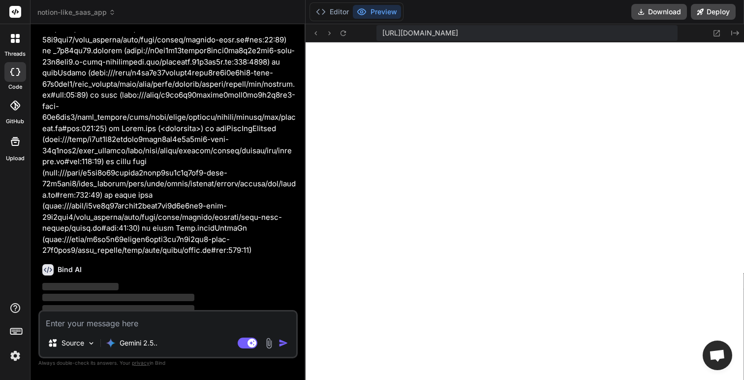
scroll to position [1187, 0]
click at [339, 11] on button "Editor" at bounding box center [332, 12] width 41 height 14
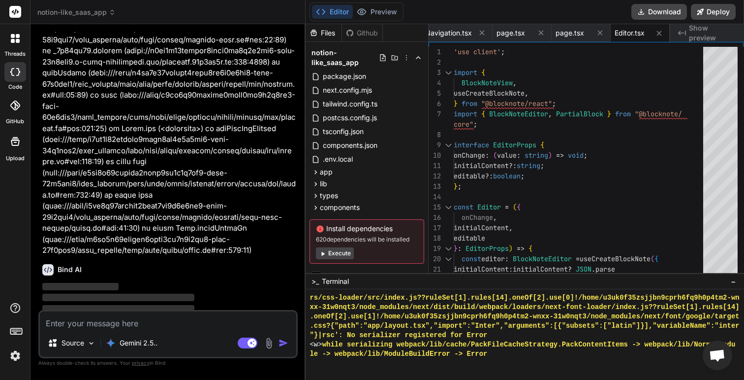
type textarea "x"
type textarea "export default Editor;"
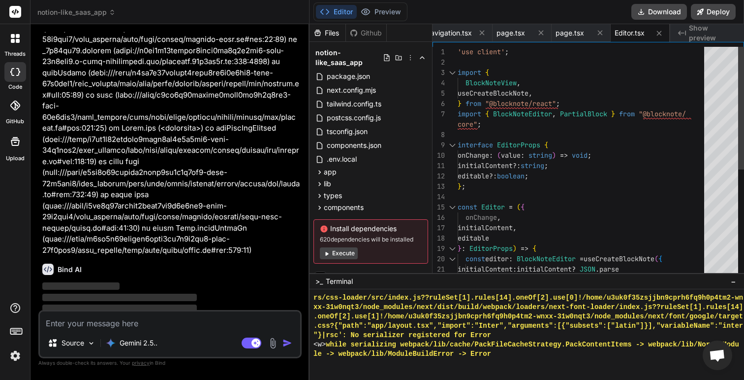
type textarea "x"
type textarea "onChange={() => { onChange(JSON.stringify(editor.document, null, 2)); }} /> </d…"
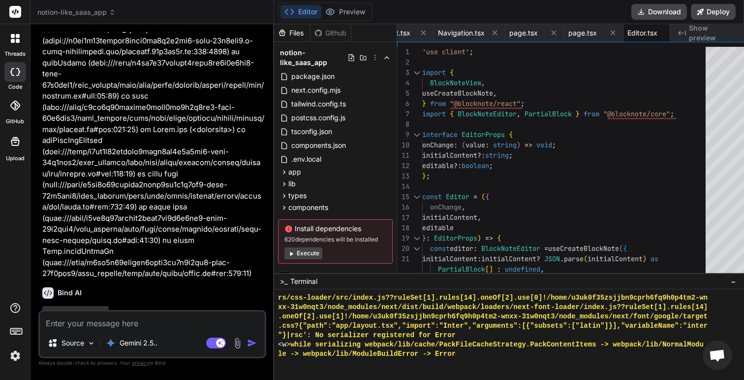
scroll to position [1198, 0]
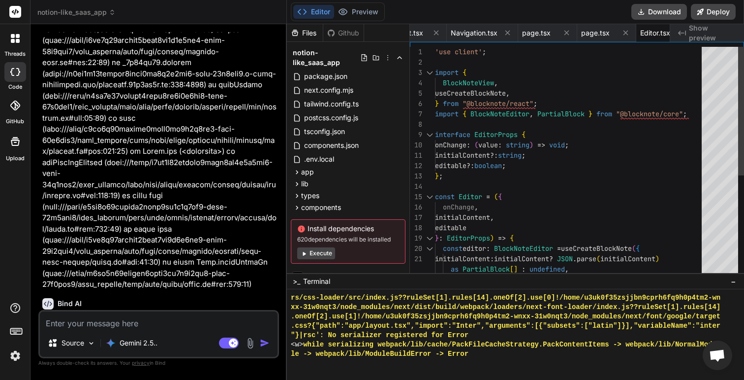
drag, startPoint x: 305, startPoint y: 56, endPoint x: 257, endPoint y: 59, distance: 48.3
click at [257, 59] on div "Bind AI Web Search Created with Pixso. Code Generator You Build a SaaS applicat…" at bounding box center [159, 201] width 257 height 355
click at [225, 118] on p at bounding box center [159, 46] width 235 height 487
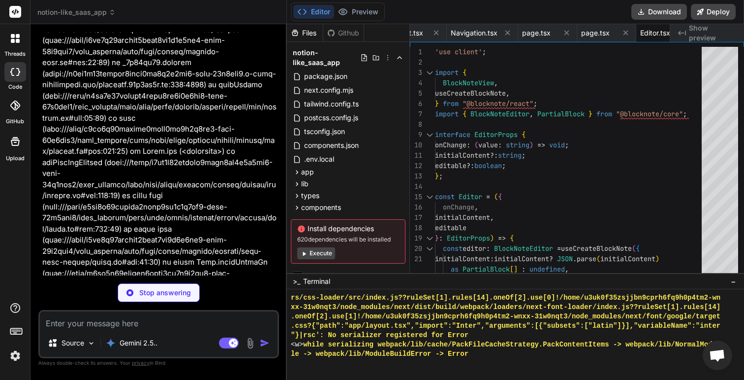
type textarea "x"
type textarea ""@types/react-dom": "^18", "autoprefixer": "^10.0.1", "eslint": "^8", "eslint-c…"
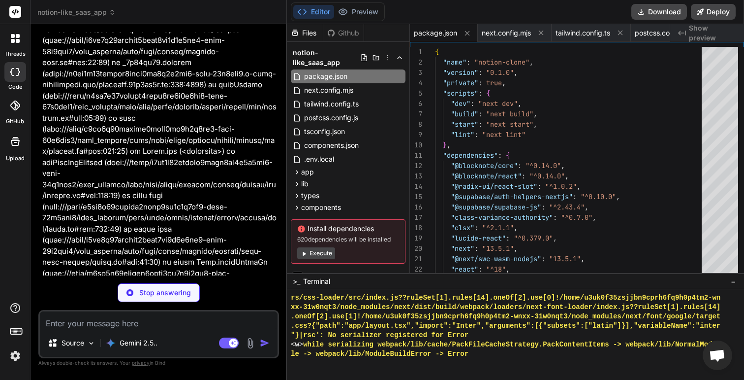
scroll to position [2685, 0]
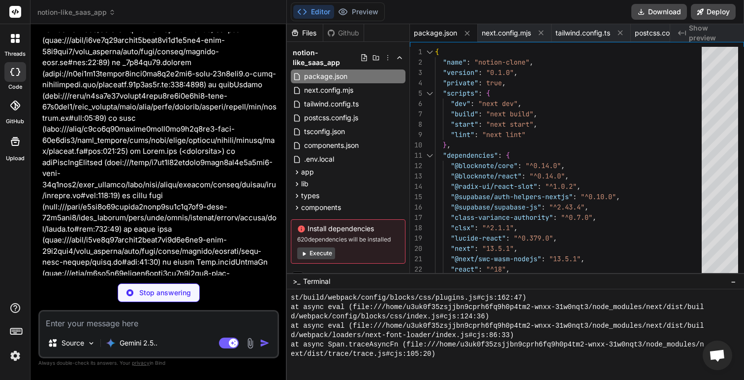
type textarea "x"
type textarea "/> </div> </div> ); } export default DocumentIdPage;"
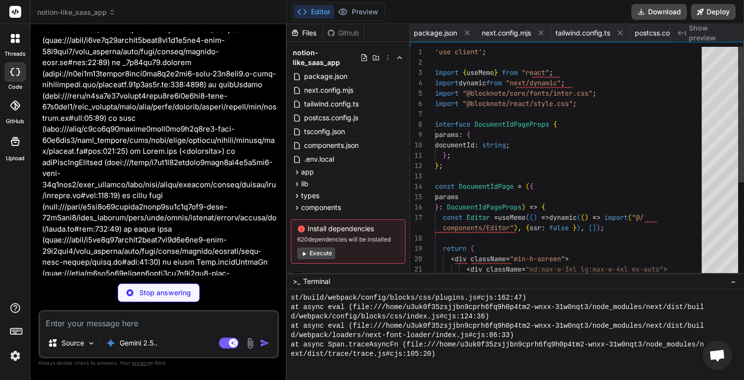
scroll to position [0, 864]
type textarea "x"
type textarea "onChange={() => { onChange(JSON.stringify(editor.document, null, 2)); }} /> </d…"
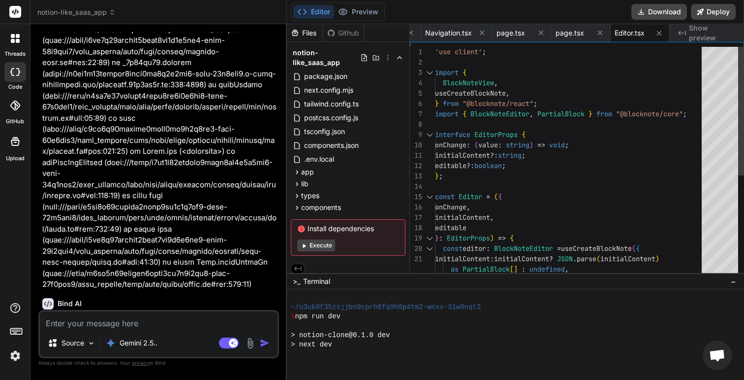
scroll to position [4116, 0]
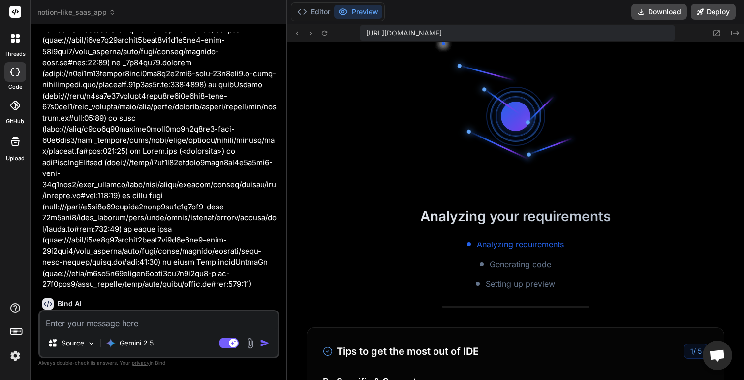
type textarea "x"
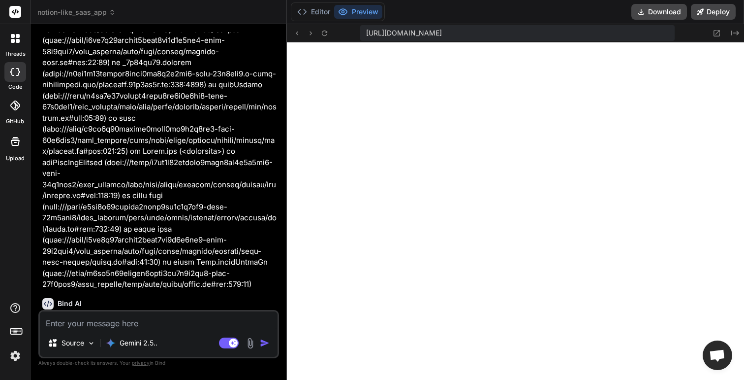
scroll to position [1447, 0]
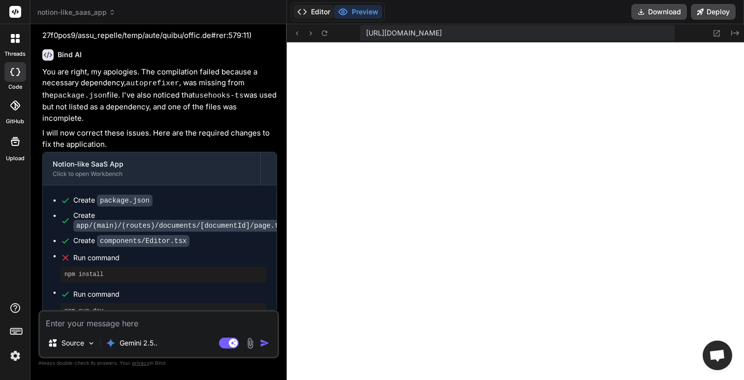
click at [309, 18] on button "Editor" at bounding box center [313, 12] width 41 height 14
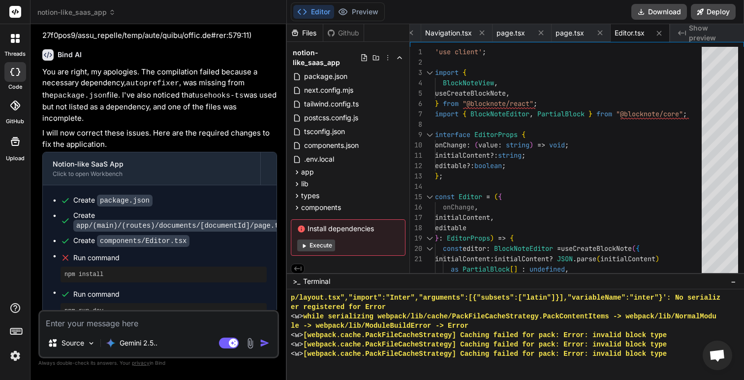
scroll to position [5678, 0]
